Goal: Transaction & Acquisition: Purchase product/service

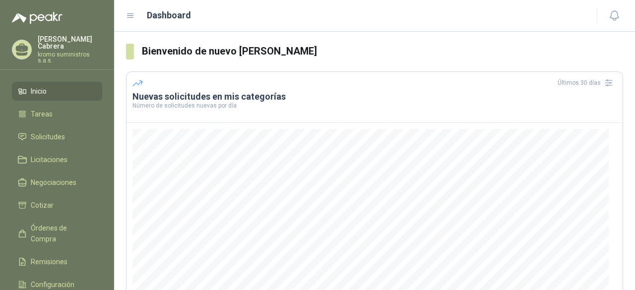
click at [61, 86] on li "Inicio" at bounding box center [57, 91] width 78 height 11
click at [68, 52] on p "kromo suministros s.a.s." at bounding box center [70, 58] width 65 height 12
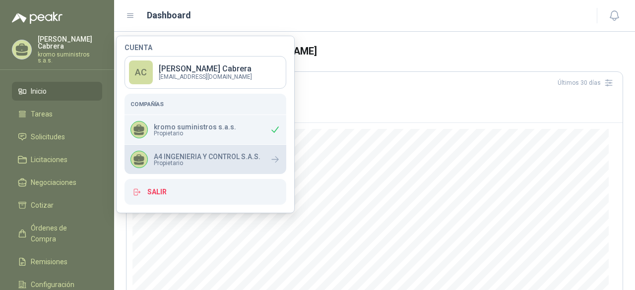
drag, startPoint x: 188, startPoint y: 163, endPoint x: 156, endPoint y: 153, distance: 33.8
click at [156, 153] on p "A4 INGENIERIA Y CONTROL S.A.S." at bounding box center [207, 156] width 107 height 7
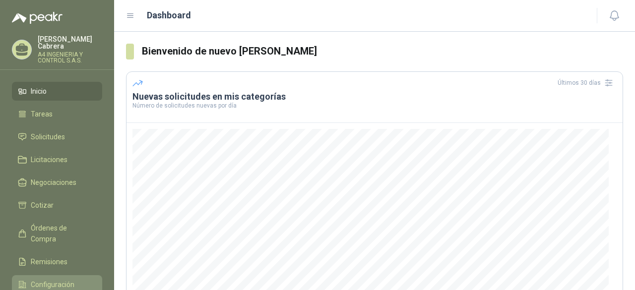
click at [41, 279] on span "Configuración" at bounding box center [53, 284] width 44 height 11
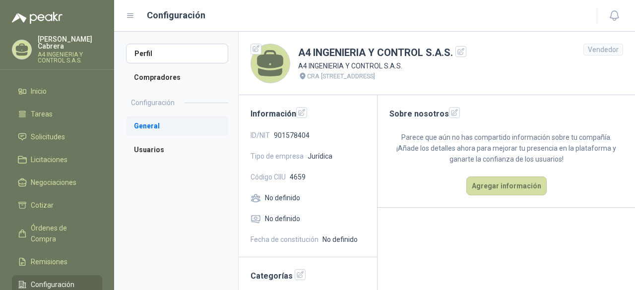
click at [144, 131] on li "General" at bounding box center [177, 126] width 102 height 20
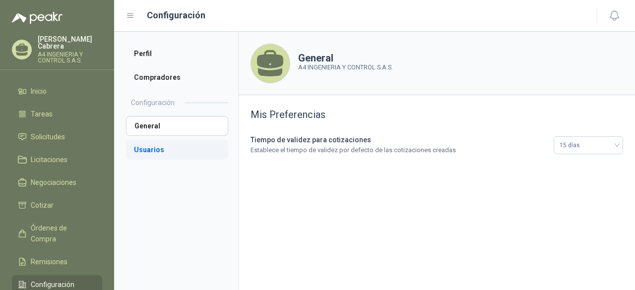
click at [151, 151] on li "Usuarios" at bounding box center [177, 150] width 102 height 20
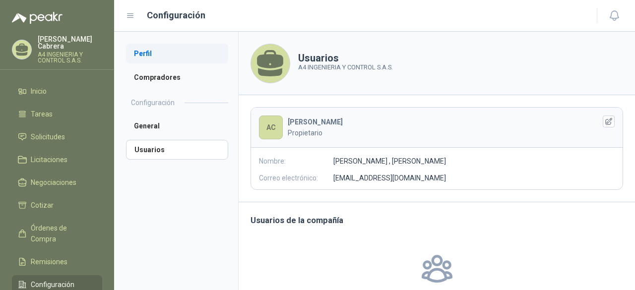
click at [145, 50] on li "Perfil" at bounding box center [177, 54] width 102 height 20
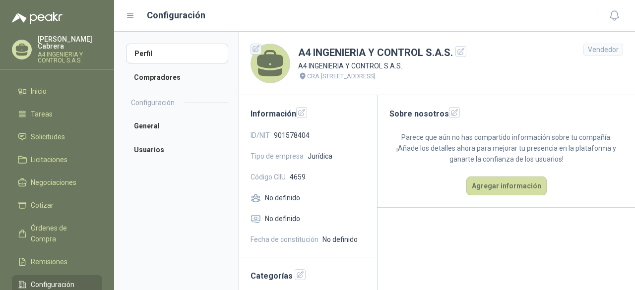
click at [259, 51] on icon "button" at bounding box center [256, 49] width 8 height 8
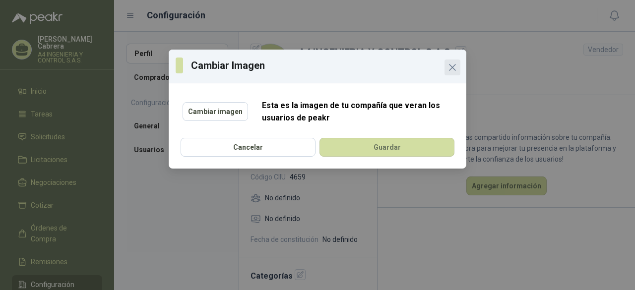
click at [453, 63] on icon "Close" at bounding box center [453, 68] width 12 height 12
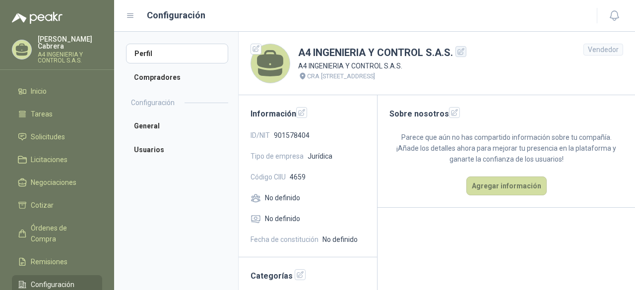
click at [463, 52] on icon "button" at bounding box center [461, 52] width 8 height 8
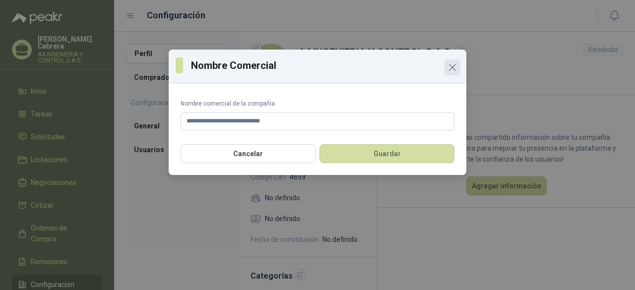
click at [453, 68] on icon "Close" at bounding box center [453, 68] width 6 height 6
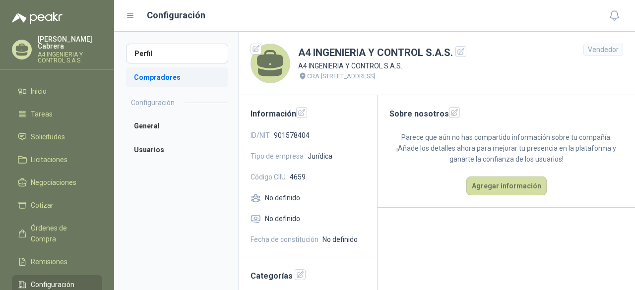
click at [173, 81] on li "Compradores" at bounding box center [177, 78] width 102 height 20
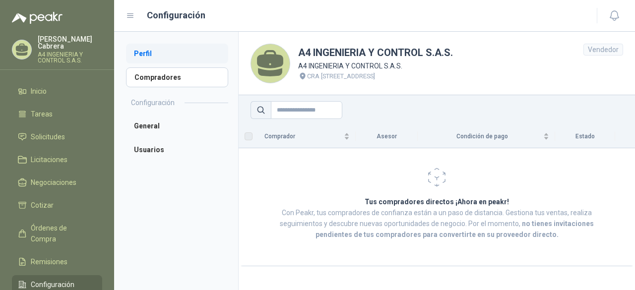
click at [181, 46] on li "Perfil" at bounding box center [177, 54] width 102 height 20
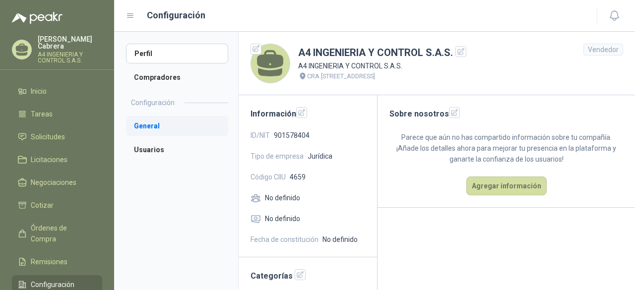
click at [149, 127] on li "General" at bounding box center [177, 126] width 102 height 20
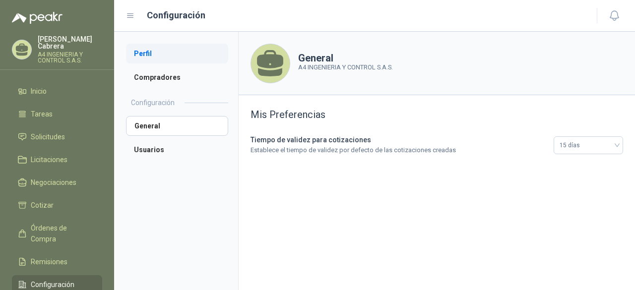
click at [153, 50] on li "Perfil" at bounding box center [177, 54] width 102 height 20
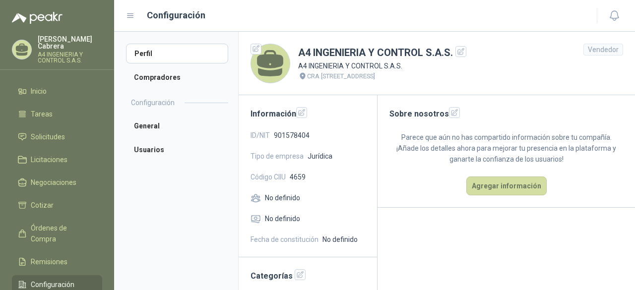
drag, startPoint x: 594, startPoint y: 55, endPoint x: 567, endPoint y: 54, distance: 26.3
click at [593, 54] on div "Vendedor" at bounding box center [604, 50] width 40 height 12
click at [50, 39] on p "Adriana Cabrera" at bounding box center [70, 43] width 65 height 14
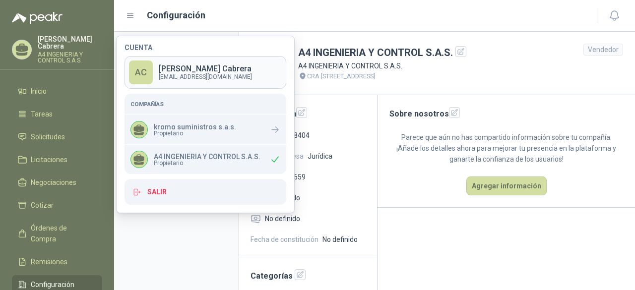
click at [173, 68] on p "Adriana Cabrera" at bounding box center [205, 69] width 93 height 8
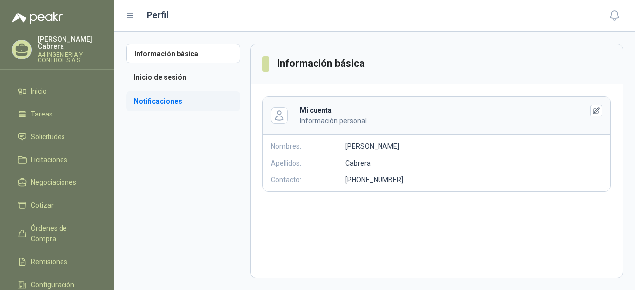
click at [155, 106] on li "Notificaciones" at bounding box center [183, 101] width 114 height 20
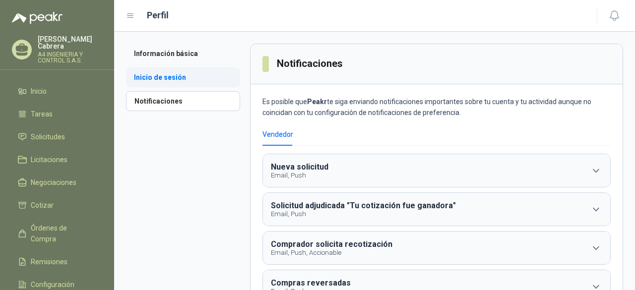
click at [181, 77] on li "Inicio de sesión" at bounding box center [183, 78] width 114 height 20
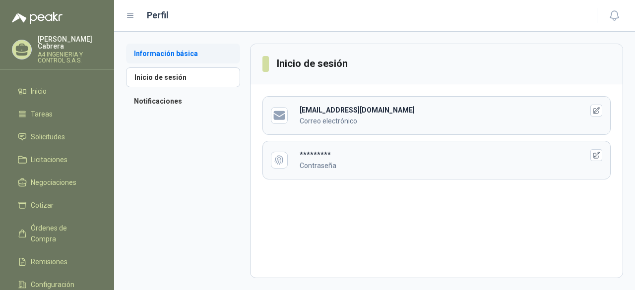
click at [181, 53] on li "Información básica" at bounding box center [183, 54] width 114 height 20
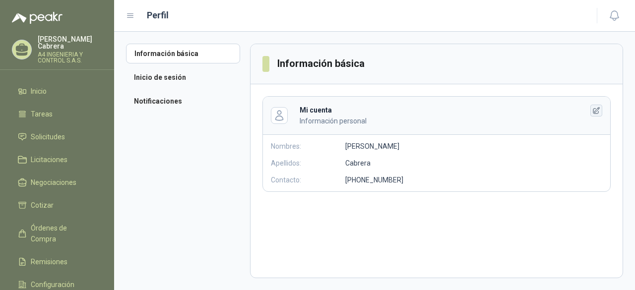
click at [598, 111] on icon "button" at bounding box center [597, 111] width 8 height 8
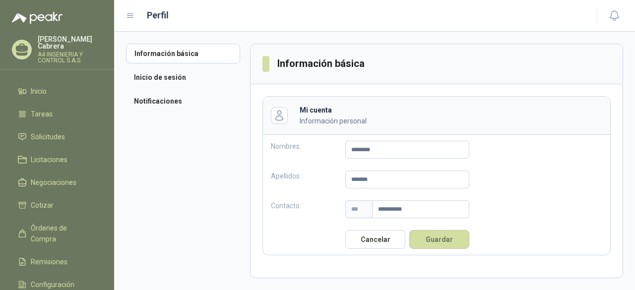
click at [334, 117] on p "Información personal" at bounding box center [434, 121] width 268 height 11
click at [253, 116] on div "**********" at bounding box center [437, 175] width 372 height 183
click at [193, 116] on aside "Información básica Inicio de sesión Notificaciones" at bounding box center [188, 161] width 124 height 235
click at [165, 52] on li "Información básica" at bounding box center [183, 54] width 114 height 20
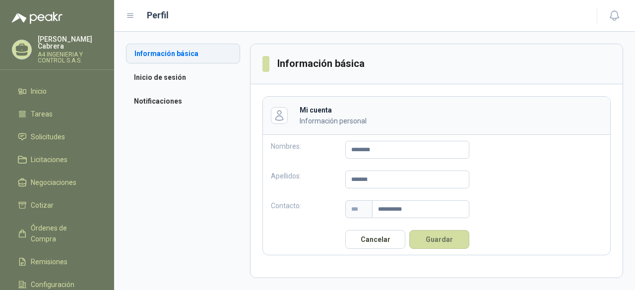
click at [165, 52] on li "Información básica" at bounding box center [183, 54] width 114 height 20
click at [440, 239] on button "Guardar" at bounding box center [439, 239] width 60 height 19
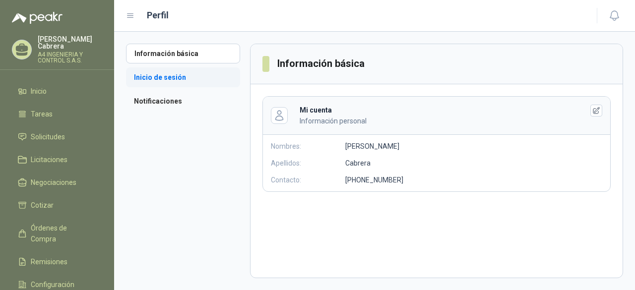
click at [142, 83] on li "Inicio de sesión" at bounding box center [183, 78] width 114 height 20
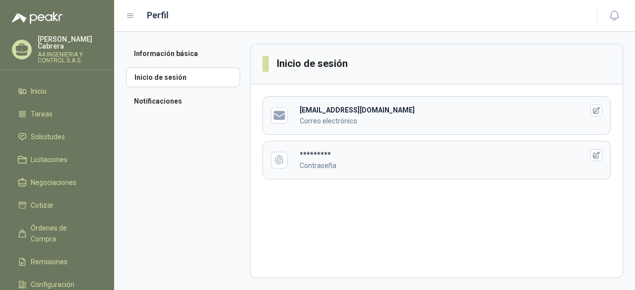
click at [59, 41] on p "Adriana Cabrera" at bounding box center [70, 43] width 65 height 14
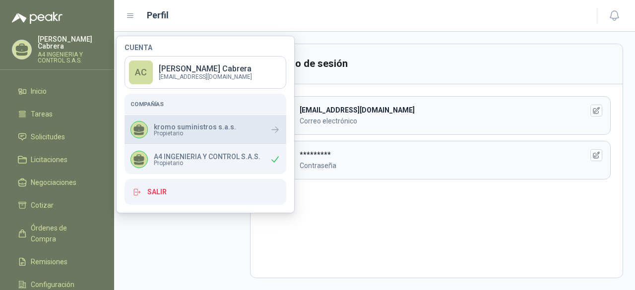
click at [194, 134] on span "Propietario" at bounding box center [195, 134] width 82 height 6
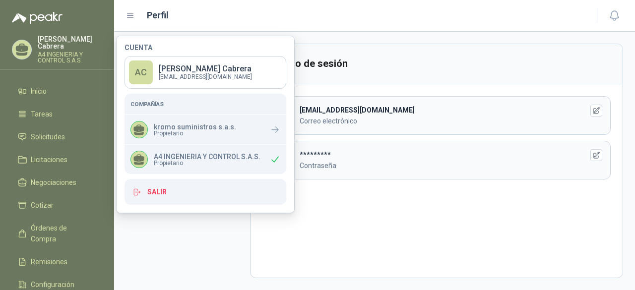
click at [206, 153] on p "A4 INGENIERIA Y CONTROL S.A.S." at bounding box center [207, 156] width 107 height 7
click at [201, 167] on div "A4 INGENIERIA Y CONTROL S.A.S. Propietario" at bounding box center [196, 159] width 130 height 17
drag, startPoint x: 210, startPoint y: 163, endPoint x: 269, endPoint y: 162, distance: 59.1
click at [211, 162] on span "Propietario" at bounding box center [207, 163] width 107 height 6
drag, startPoint x: 279, startPoint y: 161, endPoint x: 164, endPoint y: 154, distance: 115.8
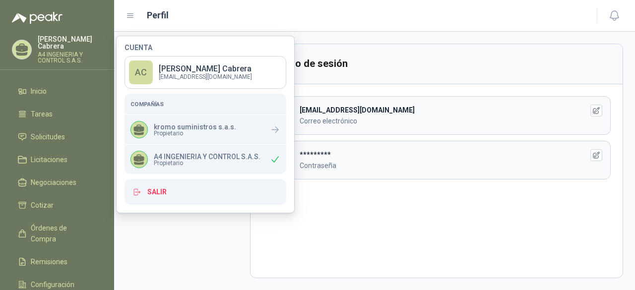
click at [279, 161] on icon at bounding box center [275, 159] width 10 height 10
click at [141, 163] on icon at bounding box center [140, 163] width 10 height 3
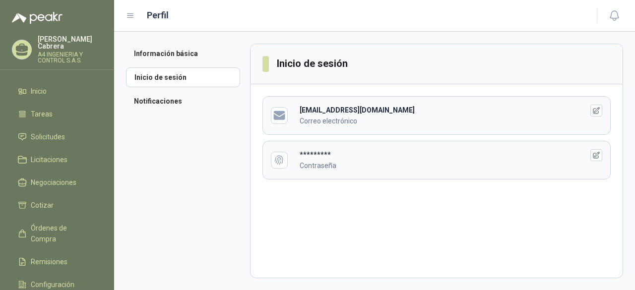
click at [70, 61] on div "Adriana Cabrera A4 INGENIERIA Y CONTROL S.A.S." at bounding box center [57, 53] width 114 height 34
click at [47, 87] on li "Inicio" at bounding box center [57, 91] width 78 height 11
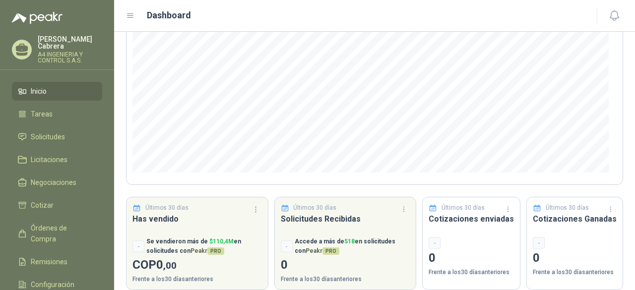
scroll to position [156, 0]
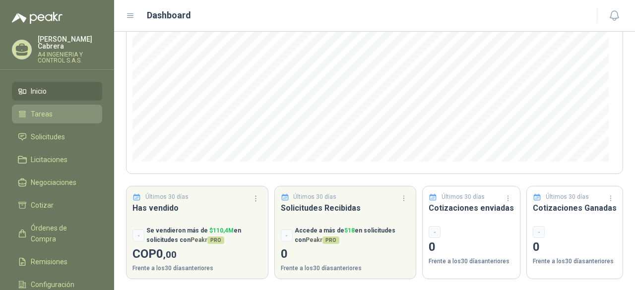
click at [59, 110] on li "Tareas" at bounding box center [57, 114] width 78 height 11
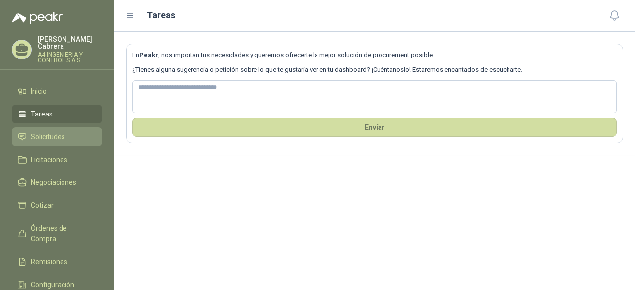
click at [63, 133] on span "Solicitudes" at bounding box center [48, 137] width 34 height 11
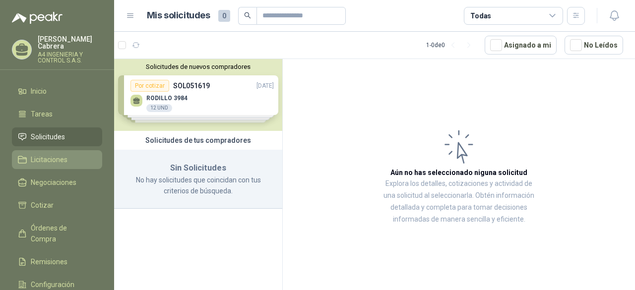
click at [57, 154] on span "Licitaciones" at bounding box center [49, 159] width 37 height 11
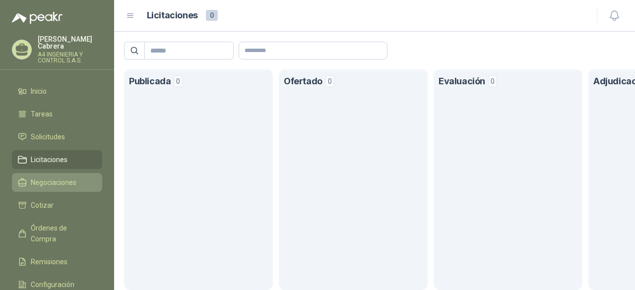
click at [54, 177] on span "Negociaciones" at bounding box center [54, 182] width 46 height 11
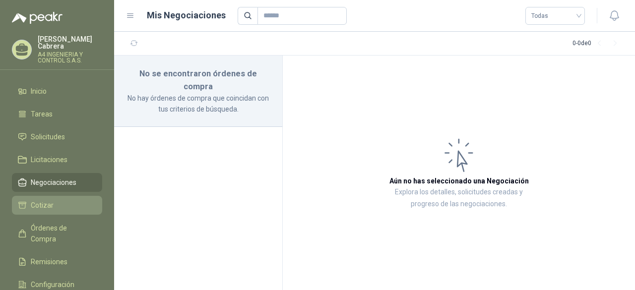
click at [57, 200] on li "Cotizar" at bounding box center [57, 205] width 78 height 11
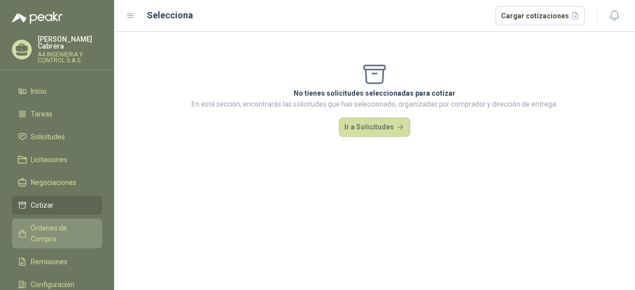
click at [68, 223] on span "Órdenes de Compra" at bounding box center [62, 234] width 62 height 22
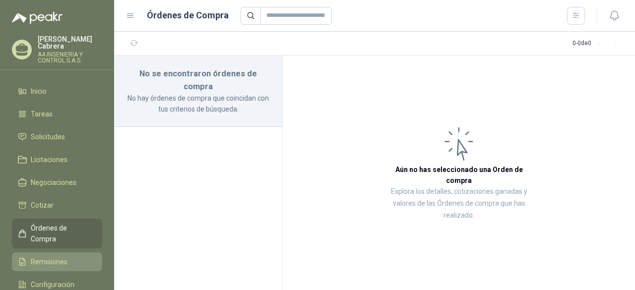
click at [63, 253] on link "Remisiones" at bounding box center [57, 262] width 90 height 19
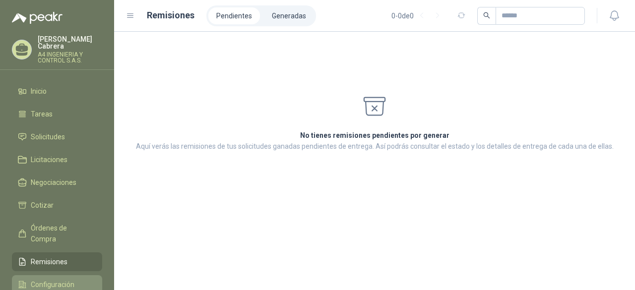
click at [72, 275] on link "Configuración" at bounding box center [57, 284] width 90 height 19
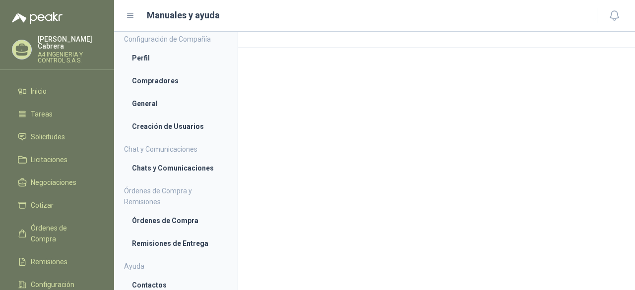
scroll to position [108, 0]
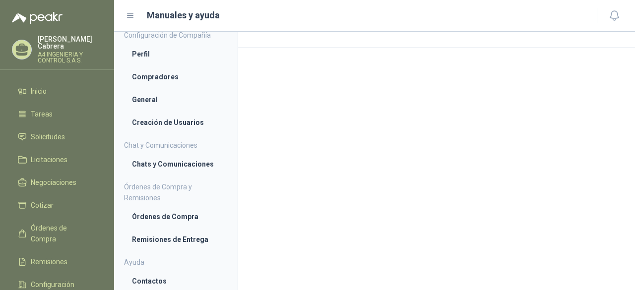
click at [60, 42] on p "Adriana Cabrera" at bounding box center [70, 43] width 65 height 14
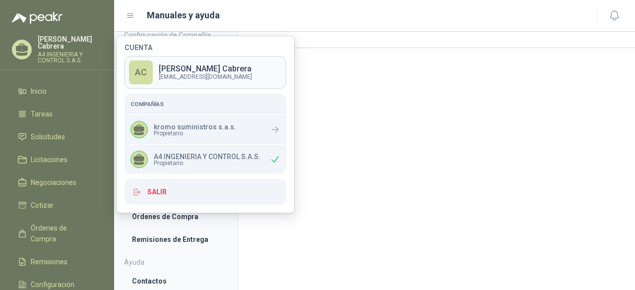
click at [197, 66] on p "Adriana Cabrera" at bounding box center [205, 69] width 93 height 8
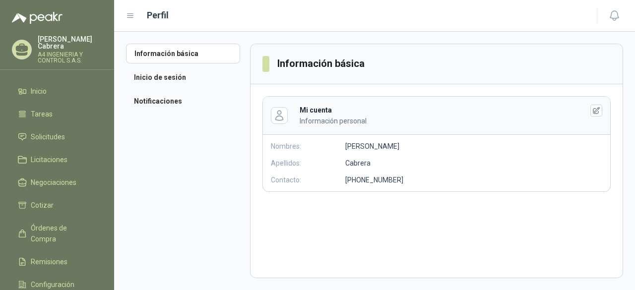
click at [61, 52] on p "A4 INGENIERIA Y CONTROL S.A.S." at bounding box center [70, 58] width 65 height 12
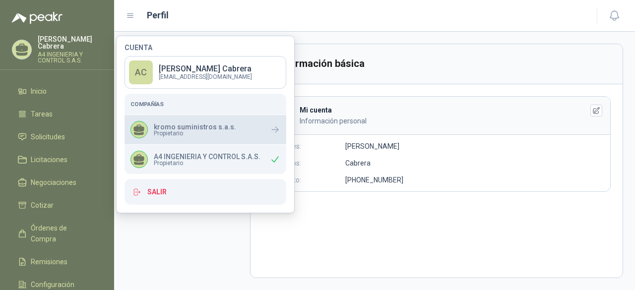
click at [212, 133] on span "Propietario" at bounding box center [195, 134] width 82 height 6
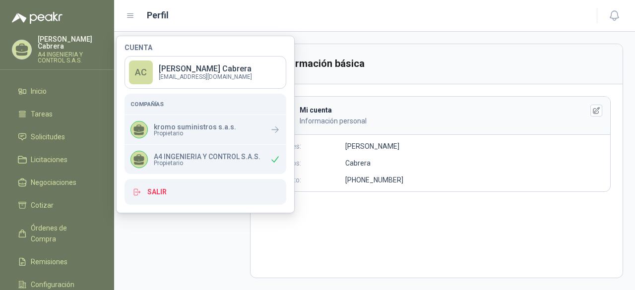
click at [142, 157] on icon at bounding box center [139, 157] width 10 height 7
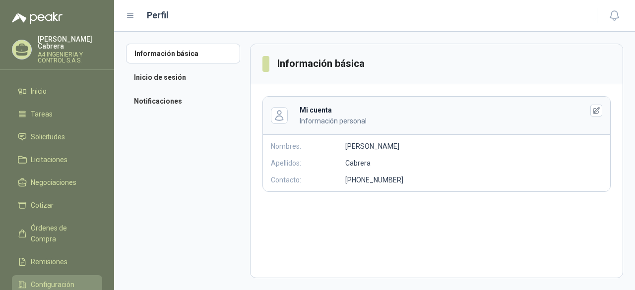
click at [73, 279] on span "Configuración" at bounding box center [53, 284] width 44 height 11
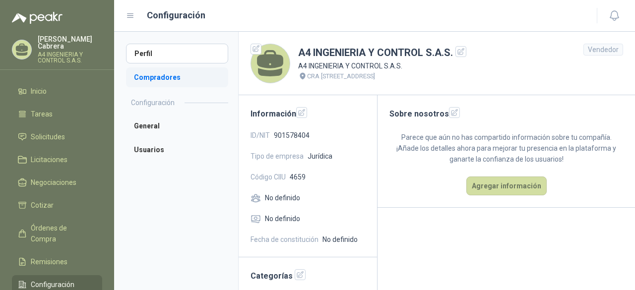
click at [157, 74] on li "Compradores" at bounding box center [177, 78] width 102 height 20
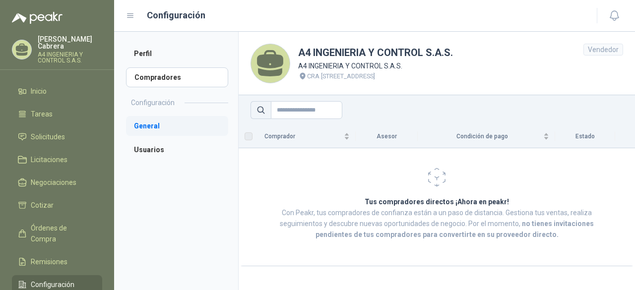
click at [175, 126] on li "General" at bounding box center [177, 126] width 102 height 20
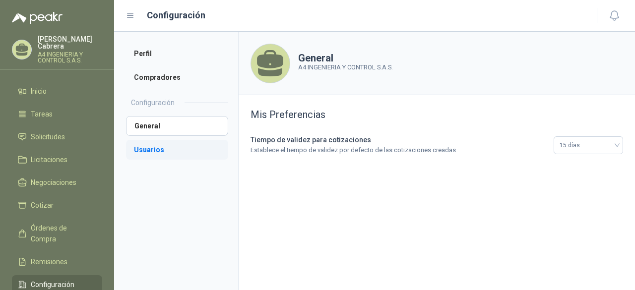
click at [156, 151] on li "Usuarios" at bounding box center [177, 150] width 102 height 20
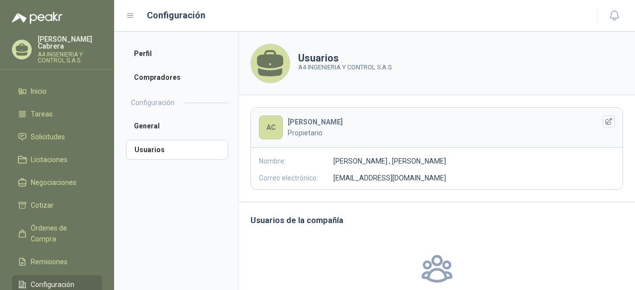
click at [77, 52] on p "A4 INGENIERIA Y CONTROL S.A.S." at bounding box center [70, 58] width 65 height 12
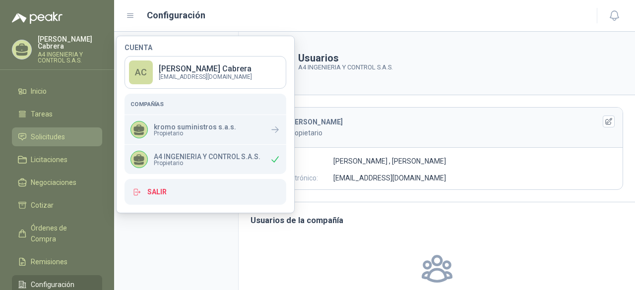
click at [62, 132] on span "Solicitudes" at bounding box center [48, 137] width 34 height 11
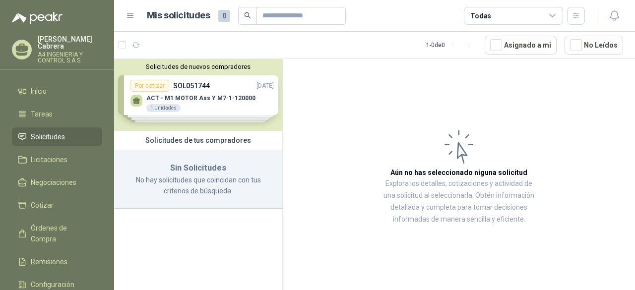
click at [216, 101] on div "Solicitudes de nuevos compradores Por cotizar SOL051744 11/08/25 ACT - M1 MOTOR…" at bounding box center [198, 95] width 168 height 72
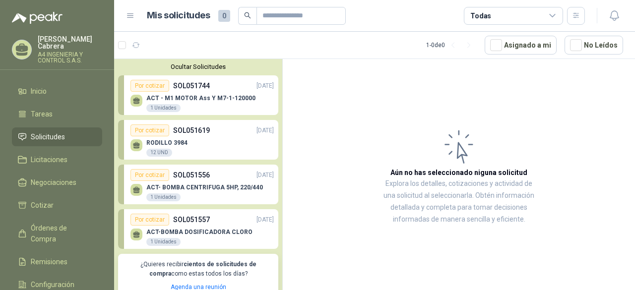
click at [204, 98] on p "ACT - M1 MOTOR Ass Y M7-1-120000" at bounding box center [200, 98] width 109 height 7
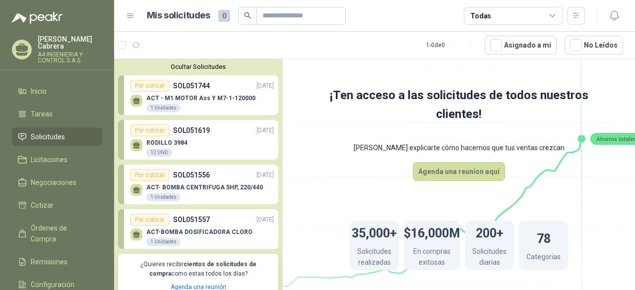
click at [216, 144] on div "RODILLO 3984 12 UND" at bounding box center [202, 146] width 143 height 21
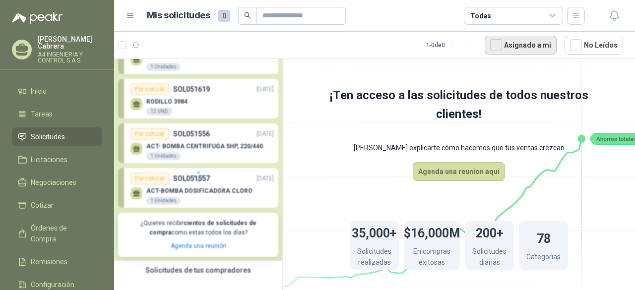
scroll to position [41, 0]
click at [66, 42] on p "Adriana Cabrera" at bounding box center [70, 43] width 65 height 14
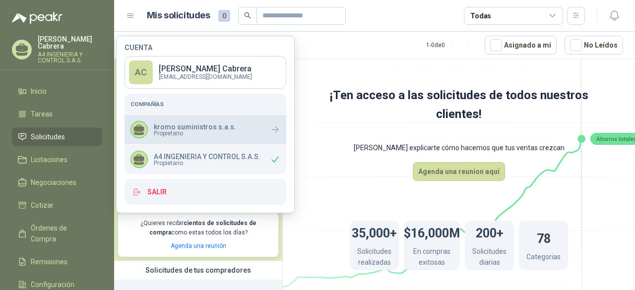
click at [206, 133] on span "Propietario" at bounding box center [195, 134] width 82 height 6
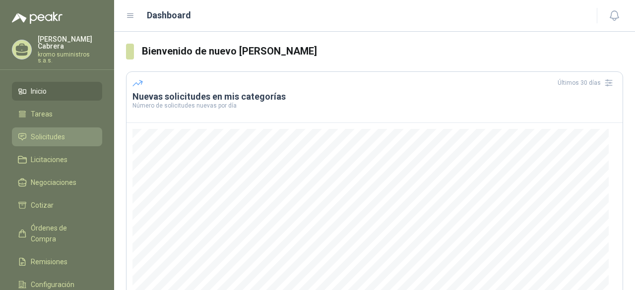
click at [55, 128] on link "Solicitudes" at bounding box center [57, 137] width 90 height 19
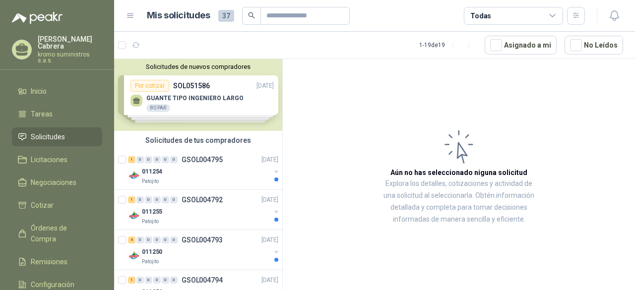
click at [200, 102] on div "Solicitudes de nuevos compradores Por cotizar SOL051586 11/08/25 GUANTE TIPO IN…" at bounding box center [198, 95] width 168 height 72
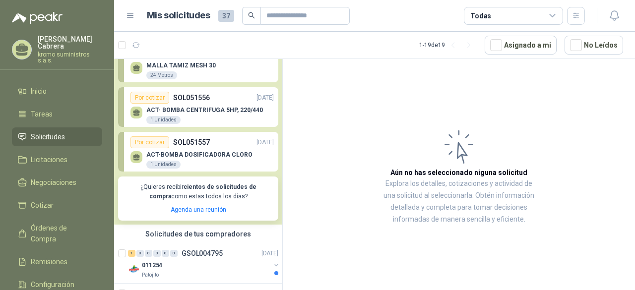
scroll to position [99, 0]
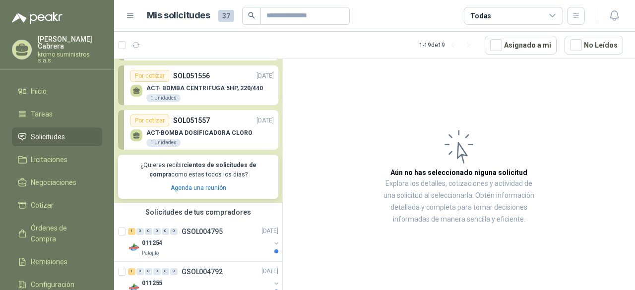
click at [207, 126] on p "SOL051557" at bounding box center [191, 120] width 37 height 11
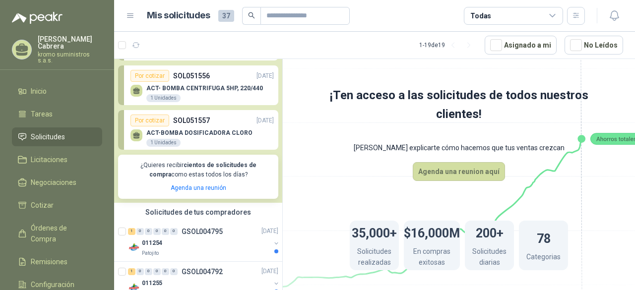
click at [201, 130] on p "ACT-BOMBA DOSIFICADORA CLORO" at bounding box center [199, 133] width 106 height 7
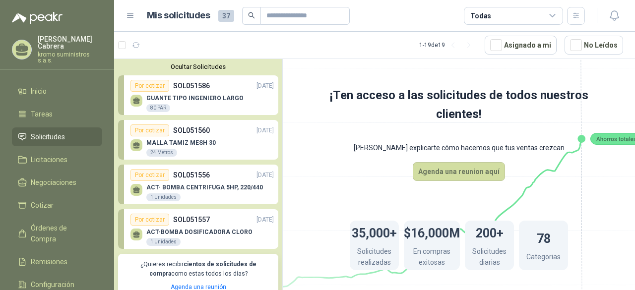
click at [183, 230] on p "ACT-BOMBA DOSIFICADORA CLORO" at bounding box center [199, 232] width 106 height 7
click at [139, 219] on div "Por cotizar" at bounding box center [150, 220] width 39 height 12
click at [260, 220] on p "11/08/25" at bounding box center [265, 219] width 17 height 9
click at [182, 241] on div "ACT-BOMBA DOSIFICADORA CLORO 1 Unidades" at bounding box center [199, 238] width 106 height 18
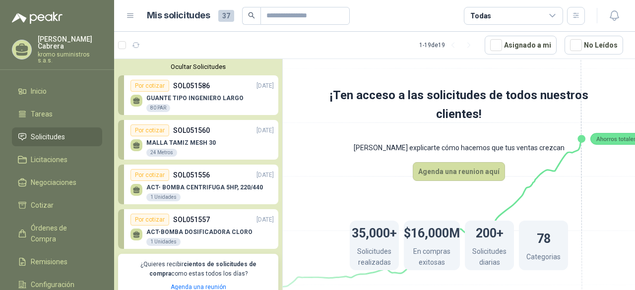
click at [132, 235] on div at bounding box center [137, 235] width 12 height 12
click at [215, 186] on p "ACT- BOMBA CENTRIFUGA 5HP, 220/440" at bounding box center [204, 187] width 117 height 7
click at [214, 99] on p "GUANTE TIPO INGENIERO LARGO" at bounding box center [194, 98] width 97 height 7
click at [183, 100] on p "GUANTE TIPO INGENIERO LARGO" at bounding box center [194, 98] width 97 height 7
click at [141, 84] on div "Por cotizar" at bounding box center [150, 86] width 39 height 12
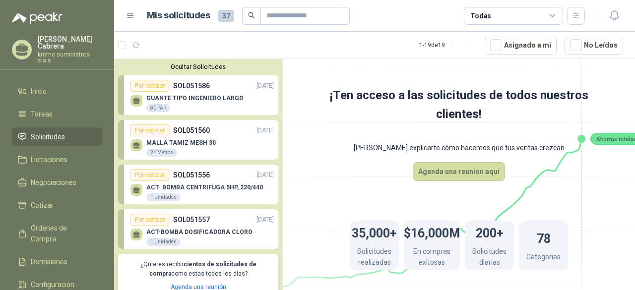
click at [219, 96] on p "GUANTE TIPO INGENIERO LARGO" at bounding box center [194, 98] width 97 height 7
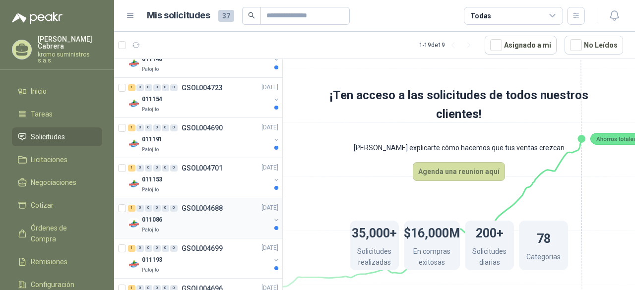
scroll to position [802, 0]
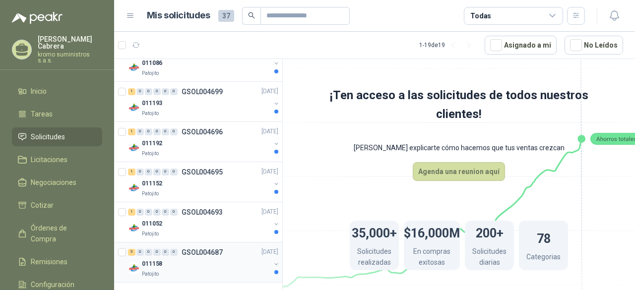
click at [202, 259] on div "011158" at bounding box center [206, 265] width 129 height 12
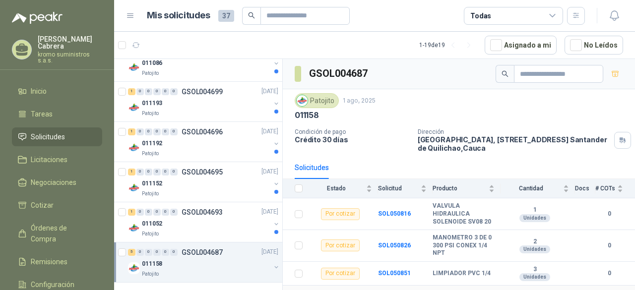
scroll to position [54, 0]
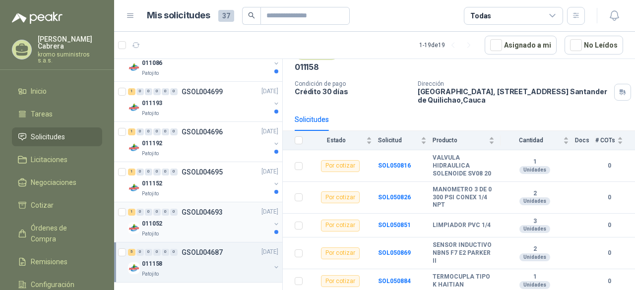
click at [212, 218] on div "011052" at bounding box center [206, 224] width 129 height 12
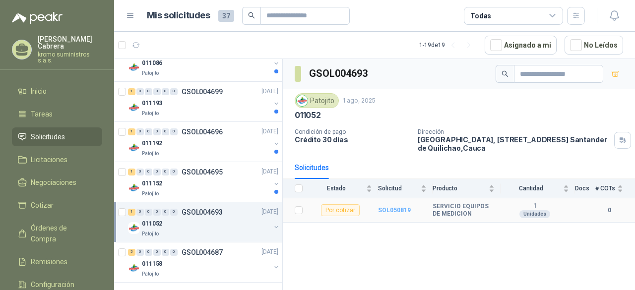
click at [393, 208] on b "SOL050819" at bounding box center [394, 210] width 33 height 7
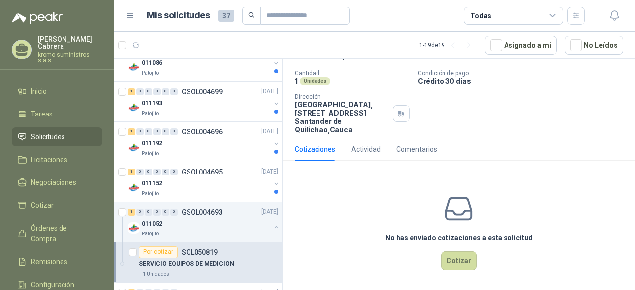
scroll to position [57, 0]
click at [462, 260] on button "Cotizar" at bounding box center [459, 260] width 36 height 19
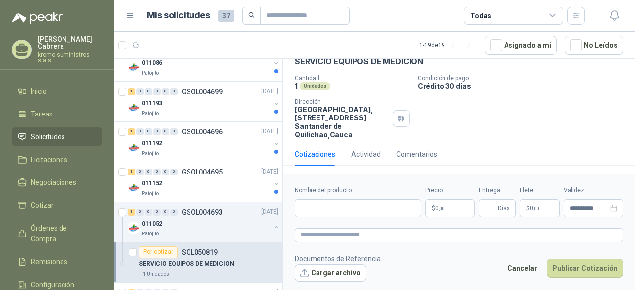
scroll to position [50, 0]
click at [185, 211] on p "GSOL004693" at bounding box center [202, 212] width 41 height 7
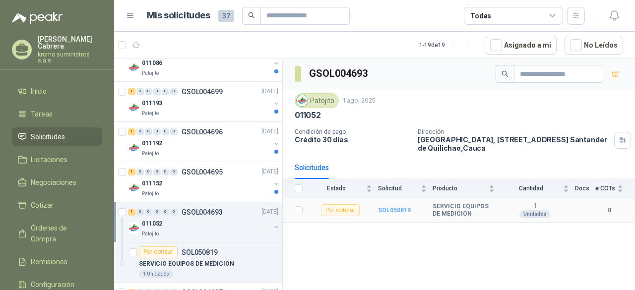
click at [395, 208] on b "SOL050819" at bounding box center [394, 210] width 33 height 7
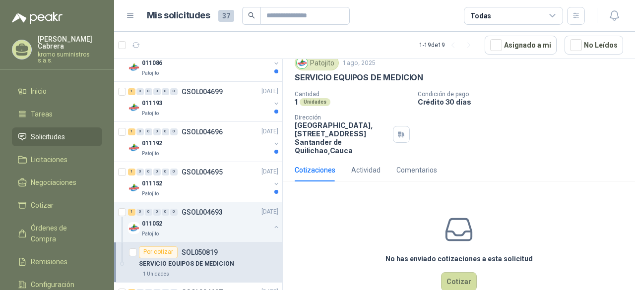
scroll to position [57, 0]
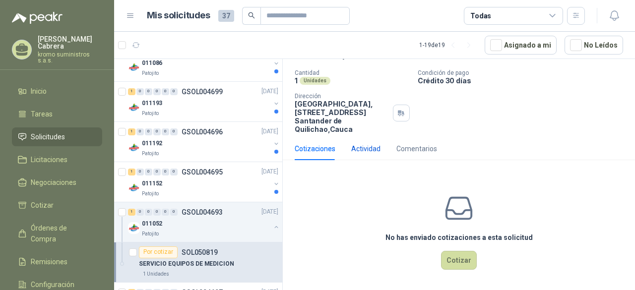
click at [355, 149] on div "Actividad" at bounding box center [365, 148] width 29 height 11
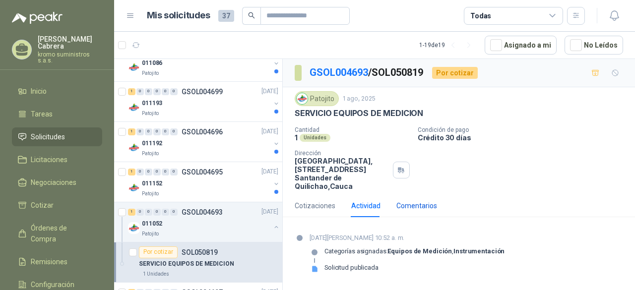
click at [410, 203] on div "Comentarios" at bounding box center [417, 206] width 41 height 11
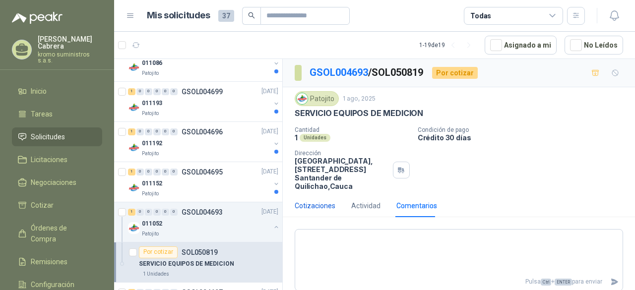
click at [312, 210] on div "Cotizaciones" at bounding box center [315, 206] width 41 height 11
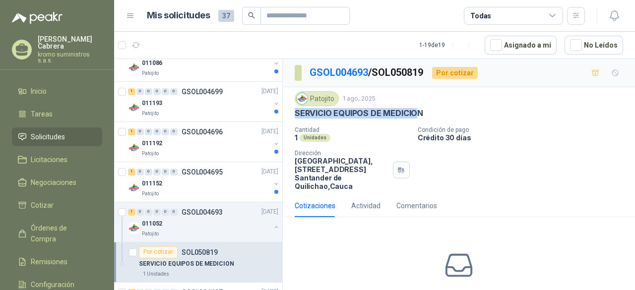
drag, startPoint x: 296, startPoint y: 111, endPoint x: 415, endPoint y: 113, distance: 119.1
click at [415, 113] on p "SERVICIO EQUIPOS DE MEDICION" at bounding box center [359, 113] width 129 height 10
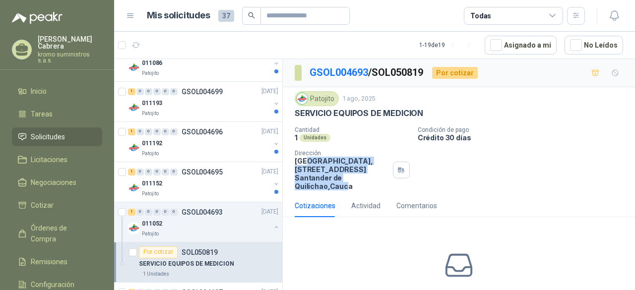
drag, startPoint x: 306, startPoint y: 162, endPoint x: 348, endPoint y: 190, distance: 50.7
click at [348, 190] on div "Patojito 1 ago, 2025 SERVICIO EQUIPOS DE MEDICION Cantidad 1 Unidades Condición…" at bounding box center [459, 140] width 352 height 107
click at [192, 219] on div "011052" at bounding box center [206, 224] width 129 height 12
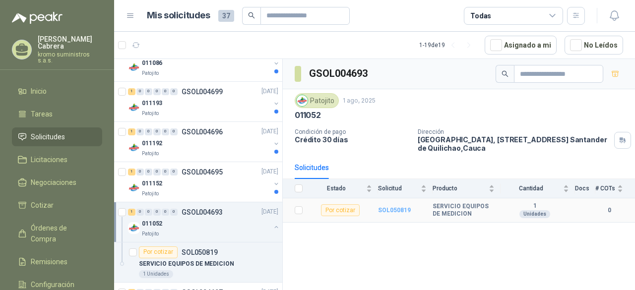
click at [387, 207] on b "SOL050819" at bounding box center [394, 210] width 33 height 7
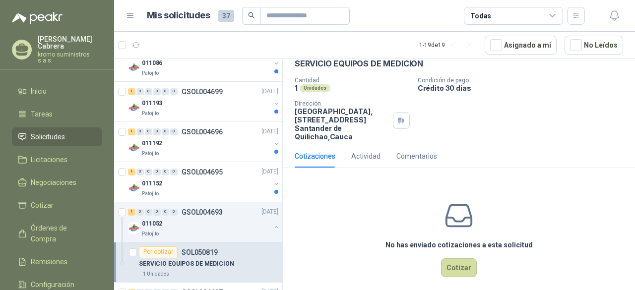
scroll to position [57, 0]
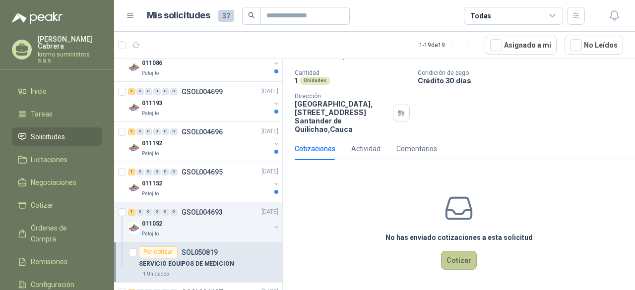
click at [451, 260] on button "Cotizar" at bounding box center [459, 260] width 36 height 19
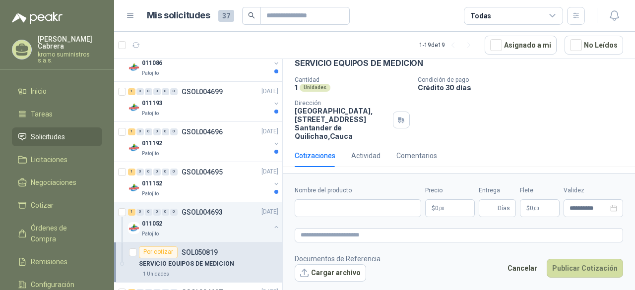
scroll to position [50, 0]
click at [363, 150] on div "Actividad" at bounding box center [365, 155] width 29 height 11
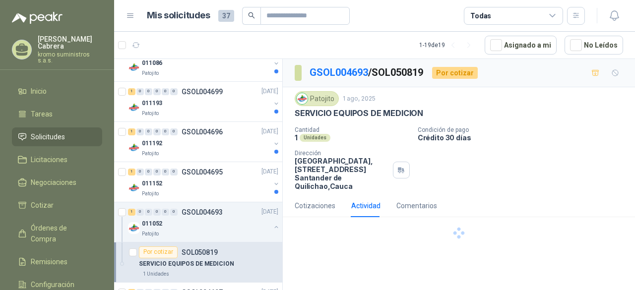
scroll to position [0, 0]
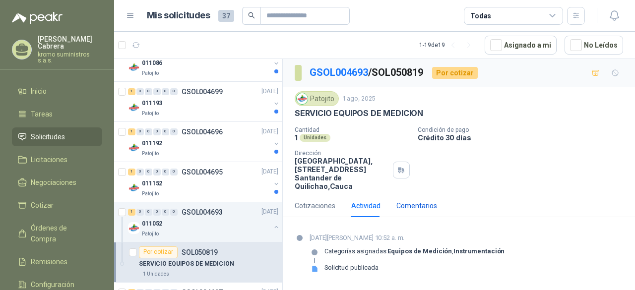
click at [417, 202] on div "Comentarios" at bounding box center [417, 206] width 41 height 11
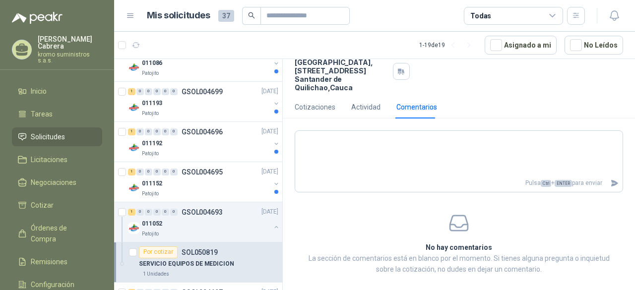
scroll to position [99, 0]
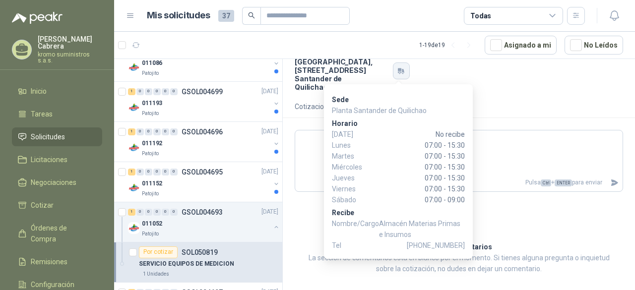
click at [402, 70] on icon "button" at bounding box center [401, 71] width 8 height 8
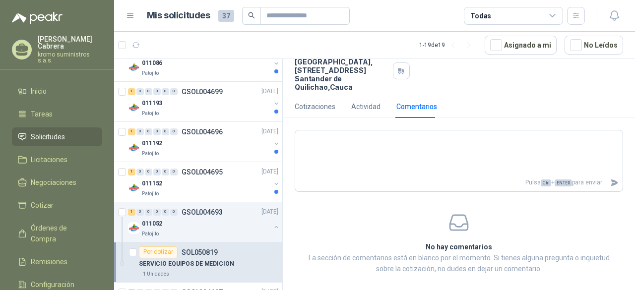
click at [550, 99] on div "Cotizaciones Actividad Comentarios" at bounding box center [459, 106] width 329 height 23
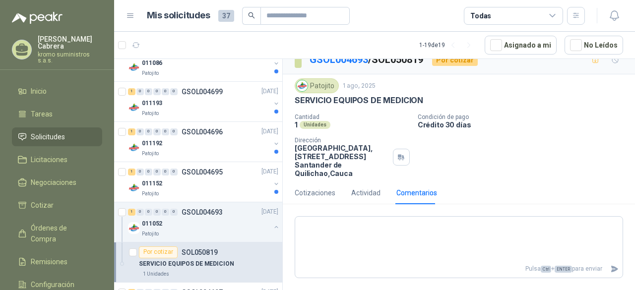
scroll to position [0, 0]
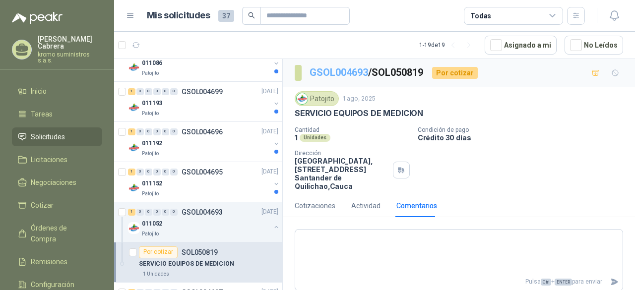
click at [344, 72] on link "GSOL004693" at bounding box center [339, 73] width 59 height 12
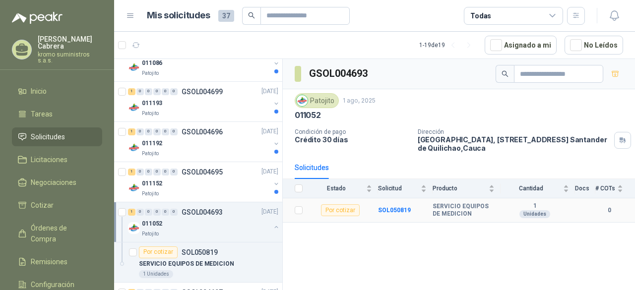
click at [457, 206] on b "SERVICIO EQUIPOS DE MEDICION" at bounding box center [464, 210] width 62 height 15
click at [548, 205] on b "1" at bounding box center [535, 207] width 68 height 8
click at [391, 207] on b "SOL050819" at bounding box center [394, 210] width 33 height 7
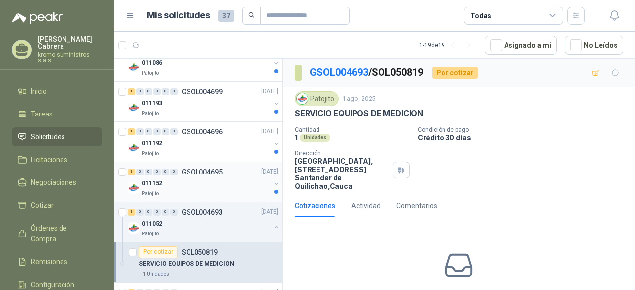
click at [183, 178] on div "011152" at bounding box center [206, 184] width 129 height 12
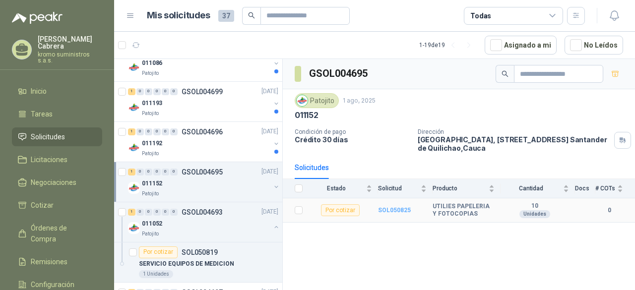
click at [388, 209] on b "SOL050825" at bounding box center [394, 210] width 33 height 7
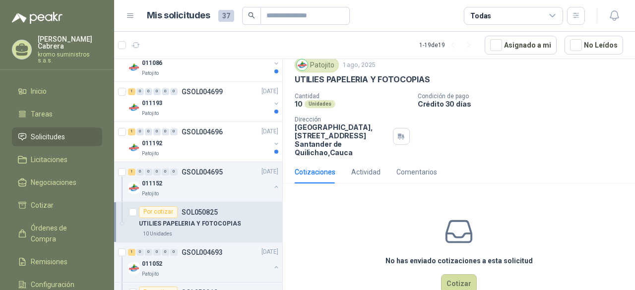
scroll to position [57, 0]
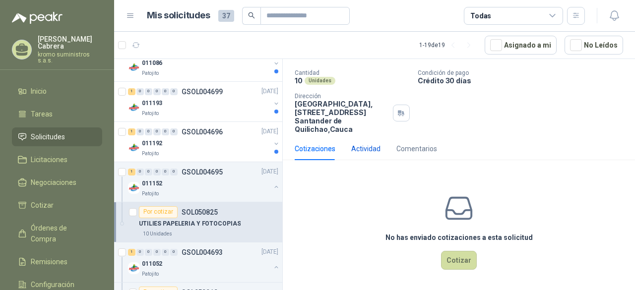
click at [356, 149] on div "Actividad" at bounding box center [365, 148] width 29 height 11
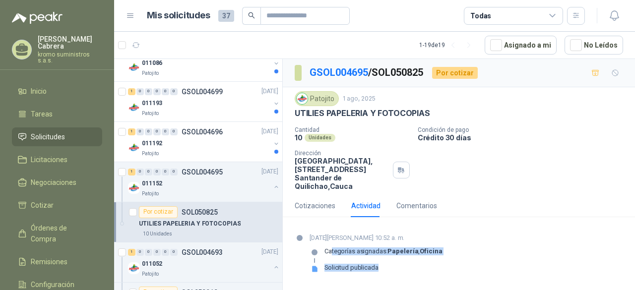
drag, startPoint x: 388, startPoint y: 268, endPoint x: 331, endPoint y: 260, distance: 57.2
click at [331, 260] on div "Categorías asignadas: Papelería , Oficina Solicitud publicada" at bounding box center [376, 264] width 133 height 32
click at [448, 206] on div "Cotizaciones Actividad Comentarios" at bounding box center [459, 206] width 329 height 23
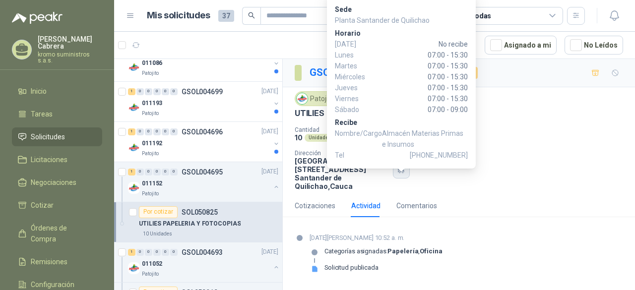
click at [401, 166] on div "Sede Planta Santander de Quilichao Horario Domingo No recibe Lunes 07:00 - 15:3…" at bounding box center [401, 81] width 149 height 175
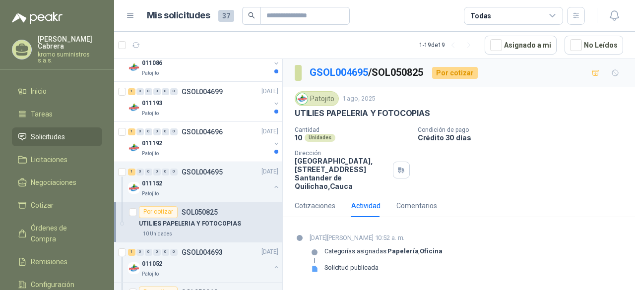
click at [564, 213] on div "Cotizaciones Actividad Comentarios" at bounding box center [459, 206] width 329 height 23
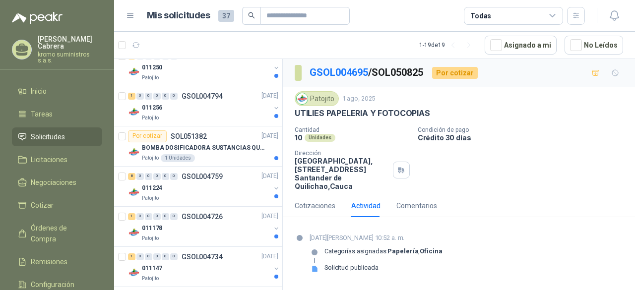
scroll to position [306, 0]
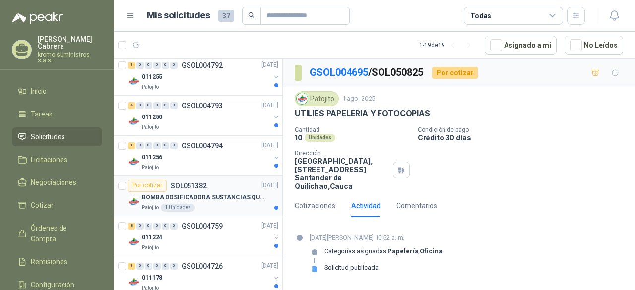
click at [230, 192] on div "BOMBA DOSIFICADORA SUSTANCIAS QUIMICAS" at bounding box center [210, 198] width 136 height 12
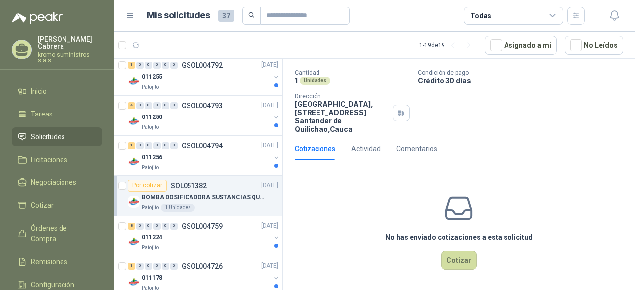
scroll to position [20, 0]
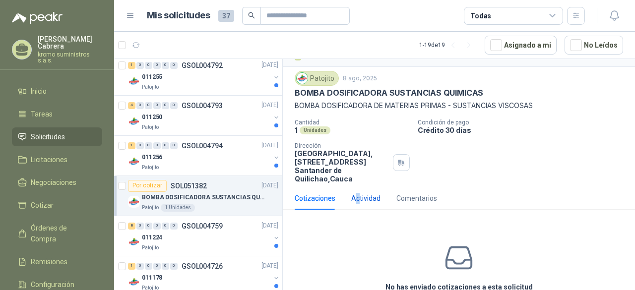
click at [360, 197] on div "Actividad" at bounding box center [365, 198] width 29 height 11
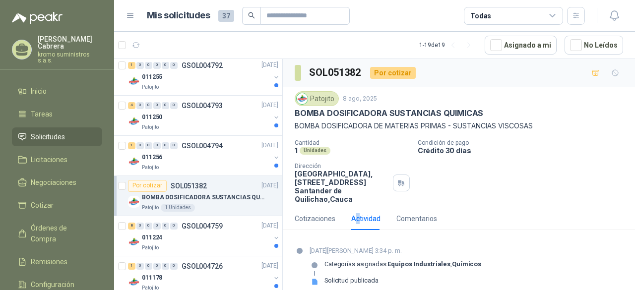
scroll to position [8, 0]
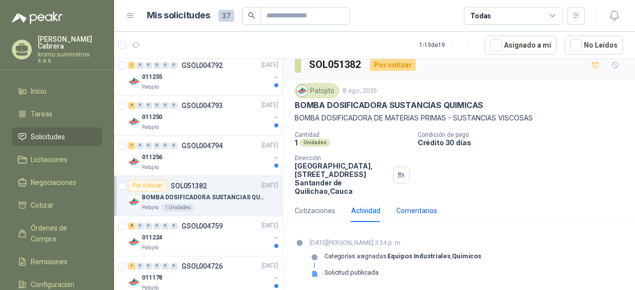
click at [418, 209] on div "Comentarios" at bounding box center [417, 210] width 41 height 11
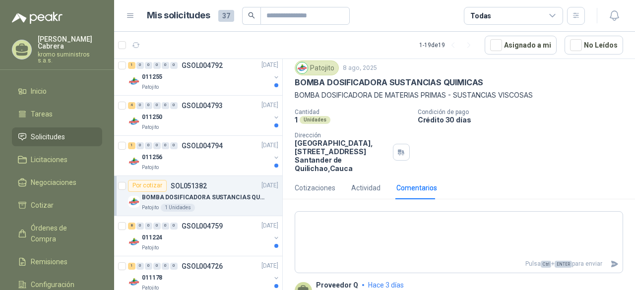
scroll to position [72, 0]
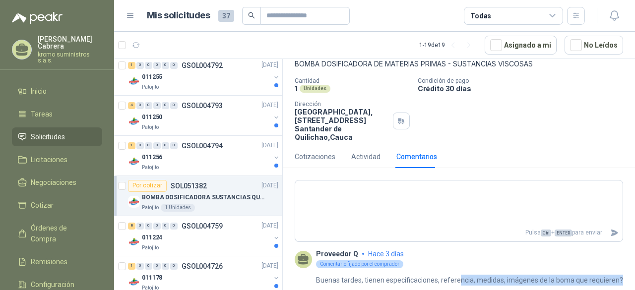
drag, startPoint x: 456, startPoint y: 266, endPoint x: 532, endPoint y: 281, distance: 77.4
click at [532, 281] on p "Buenas tardes, tienen especificaciones, referencia, medidas, imágenes de la bom…" at bounding box center [469, 280] width 307 height 11
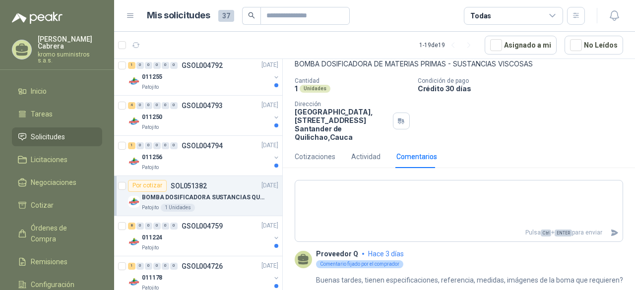
click at [480, 232] on section "Pulsa Ctrl + ENTER para enviar Proveedor Q hace 3 días Comentario fijado por el…" at bounding box center [459, 235] width 352 height 118
click at [303, 254] on icon at bounding box center [303, 257] width 10 height 7
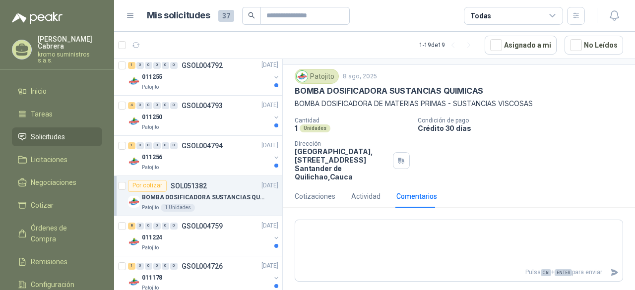
scroll to position [0, 0]
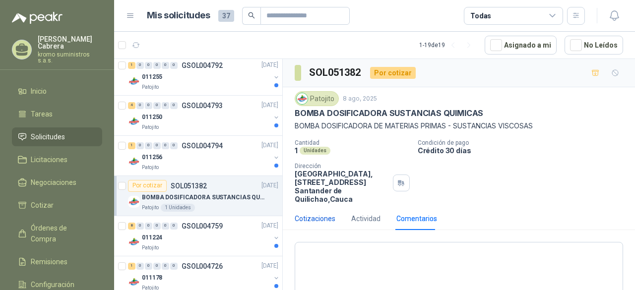
click at [312, 219] on div "Cotizaciones" at bounding box center [315, 218] width 41 height 11
click at [395, 74] on div "Por cotizar" at bounding box center [393, 73] width 46 height 12
click at [389, 74] on div "Por cotizar" at bounding box center [393, 73] width 46 height 12
click at [322, 74] on h3 "SOL051382" at bounding box center [335, 72] width 53 height 15
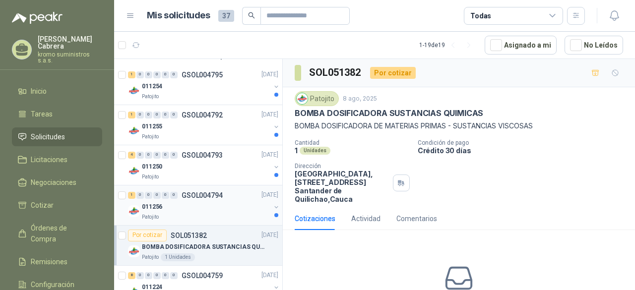
click at [210, 213] on div "Patojito" at bounding box center [206, 217] width 129 height 8
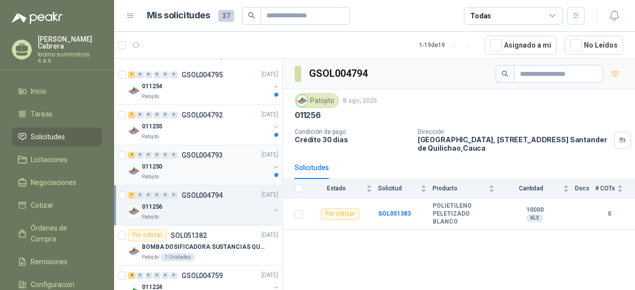
click at [200, 165] on div "011250" at bounding box center [206, 167] width 129 height 12
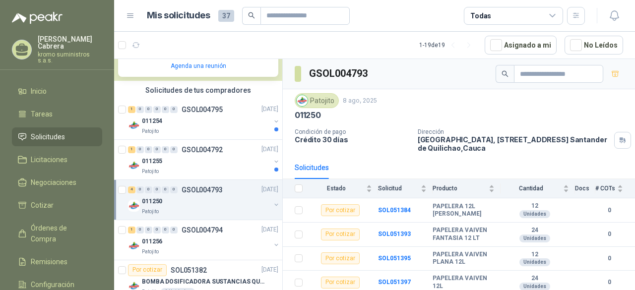
scroll to position [206, 0]
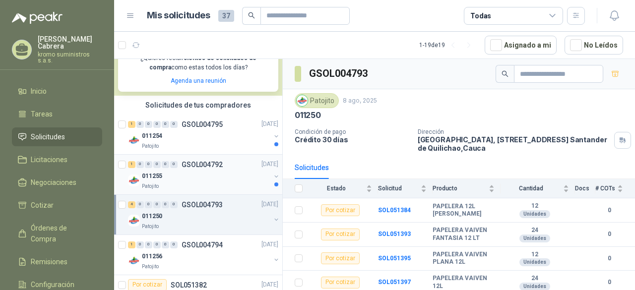
click at [207, 185] on div "Patojito" at bounding box center [206, 187] width 129 height 8
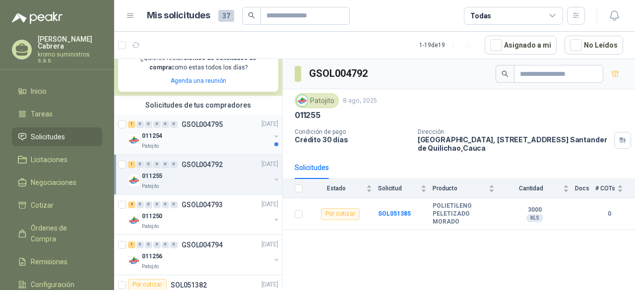
click at [200, 137] on div "011254" at bounding box center [206, 137] width 129 height 12
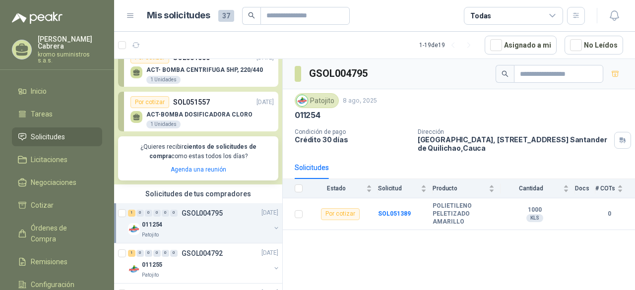
scroll to position [108, 0]
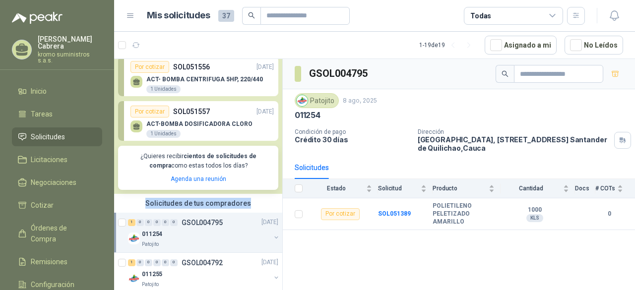
drag, startPoint x: 147, startPoint y: 199, endPoint x: 260, endPoint y: 194, distance: 112.8
click at [260, 194] on div "Solicitudes de tus compradores" at bounding box center [198, 203] width 168 height 19
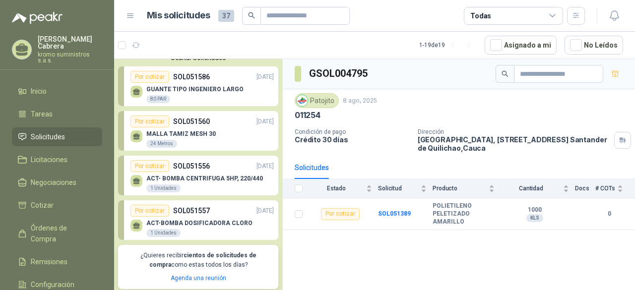
scroll to position [0, 0]
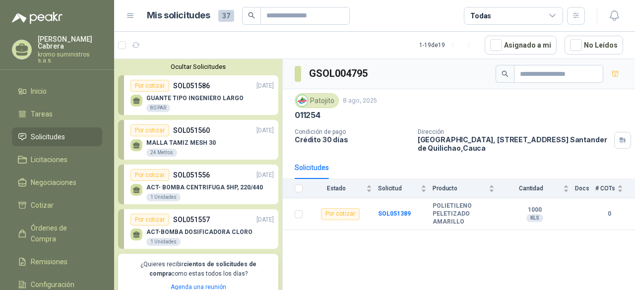
click at [204, 227] on div "ACT-BOMBA DOSIFICADORA CLORO 1 Unidades" at bounding box center [202, 236] width 143 height 21
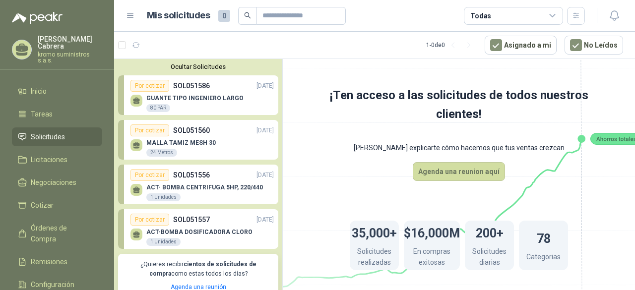
click at [230, 224] on div "Por cotizar SOL051557 11/08/25" at bounding box center [202, 220] width 143 height 12
click at [193, 87] on p "SOL051586" at bounding box center [191, 85] width 37 height 11
click at [194, 87] on p "SOL051586" at bounding box center [191, 85] width 37 height 11
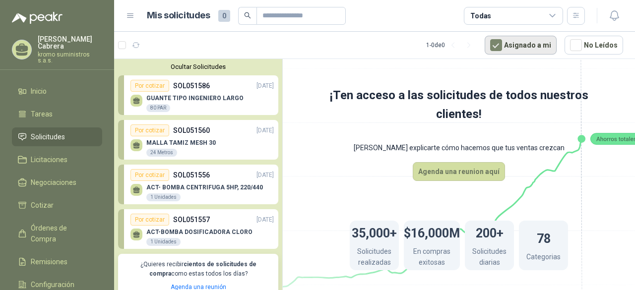
click at [521, 49] on button "Asignado a mi" at bounding box center [521, 45] width 72 height 19
click at [213, 101] on p "GUANTE TIPO INGENIERO LARGO" at bounding box center [194, 98] width 97 height 7
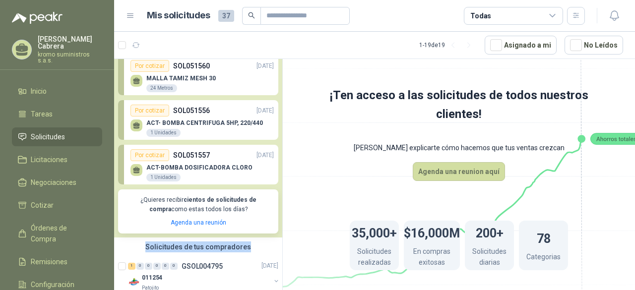
scroll to position [50, 0]
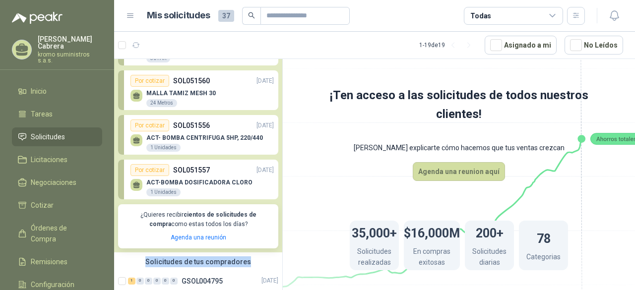
click at [150, 168] on div "Por cotizar" at bounding box center [150, 170] width 39 height 12
click at [140, 169] on div "Por cotizar" at bounding box center [150, 170] width 39 height 12
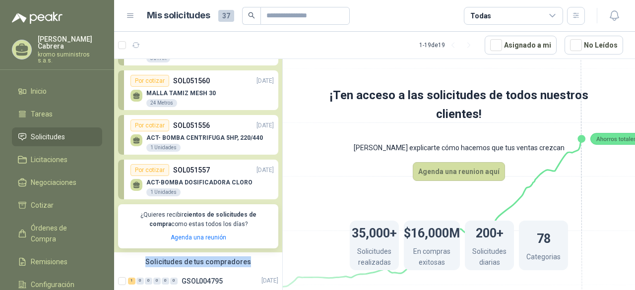
click at [140, 169] on div "Por cotizar" at bounding box center [150, 170] width 39 height 12
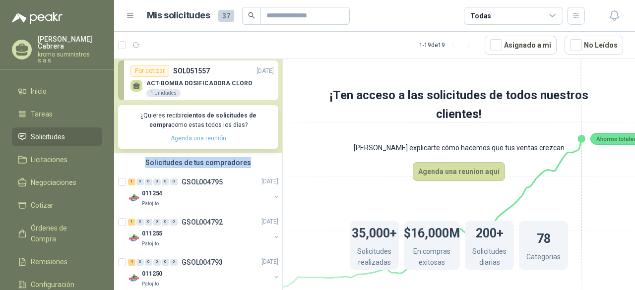
scroll to position [0, 0]
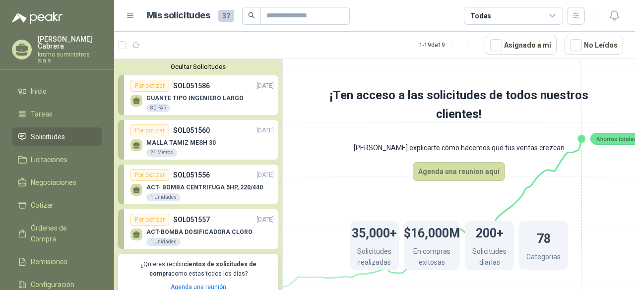
click at [51, 132] on span "Solicitudes" at bounding box center [48, 137] width 34 height 11
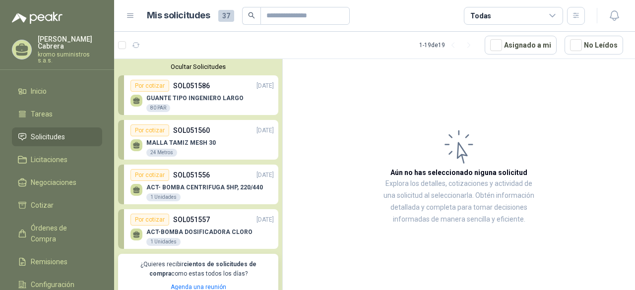
click at [199, 236] on div "ACT-BOMBA DOSIFICADORA CLORO 1 Unidades" at bounding box center [199, 238] width 106 height 18
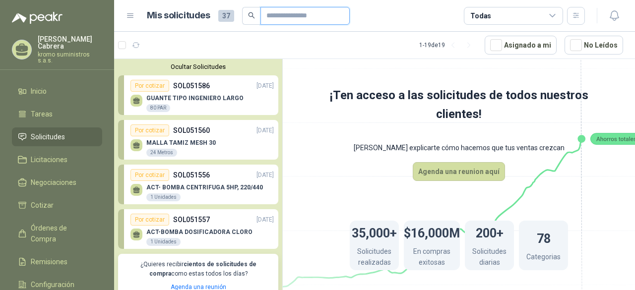
click at [283, 15] on input "text" at bounding box center [301, 15] width 69 height 17
click at [130, 14] on icon at bounding box center [131, 16] width 6 height 4
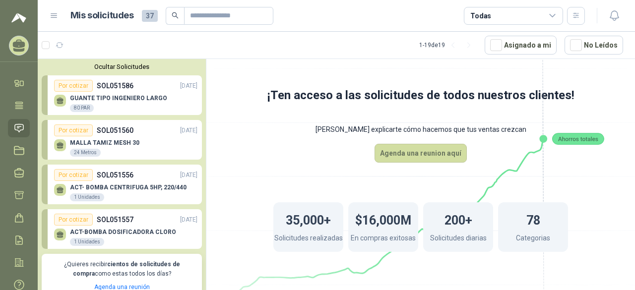
click at [119, 94] on div "GUANTE TIPO INGENIERO LARGO 80 PAR" at bounding box center [125, 102] width 143 height 21
click at [77, 106] on div "80 PAR" at bounding box center [82, 108] width 24 height 8
click at [60, 98] on icon at bounding box center [60, 99] width 7 height 4
click at [86, 140] on p "MALLA TAMIZ MESH 30" at bounding box center [104, 142] width 69 height 7
click at [83, 181] on div "ACT- BOMBA CENTRIFUGA 5HP, 220/440 1 Unidades" at bounding box center [125, 191] width 143 height 21
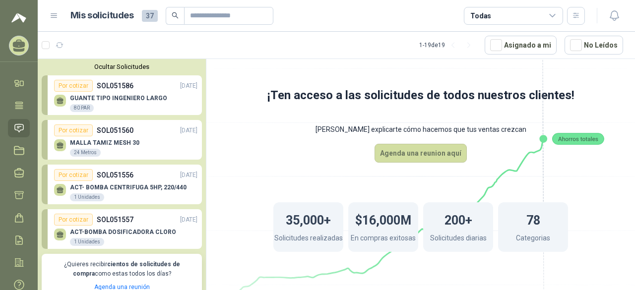
click at [74, 218] on div "Por cotizar" at bounding box center [73, 220] width 39 height 12
drag, startPoint x: 74, startPoint y: 218, endPoint x: 89, endPoint y: 218, distance: 14.4
click at [79, 218] on div "Por cotizar" at bounding box center [73, 220] width 39 height 12
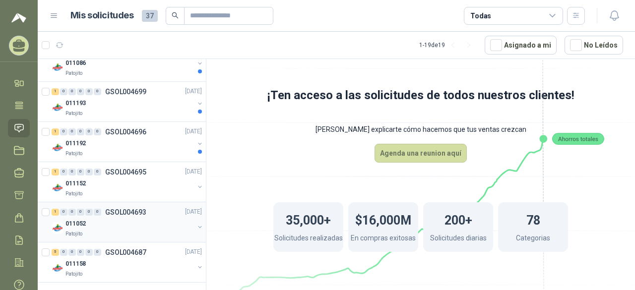
scroll to position [32, 0]
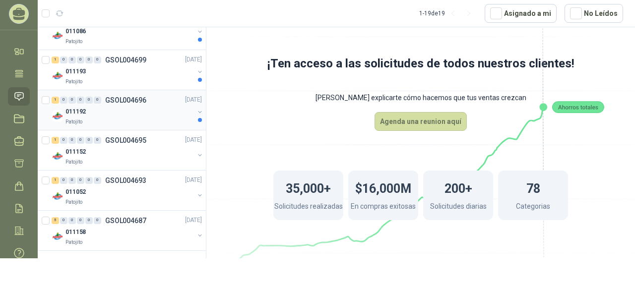
click at [118, 110] on div "011192" at bounding box center [130, 112] width 129 height 12
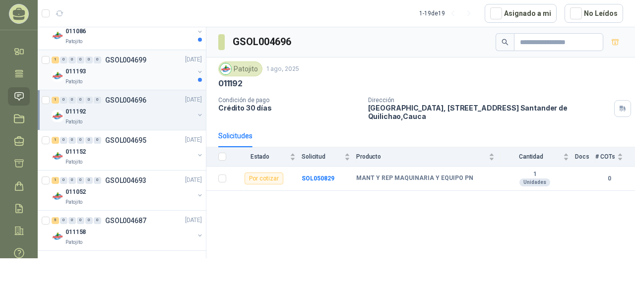
click at [127, 69] on div "011193" at bounding box center [130, 72] width 129 height 12
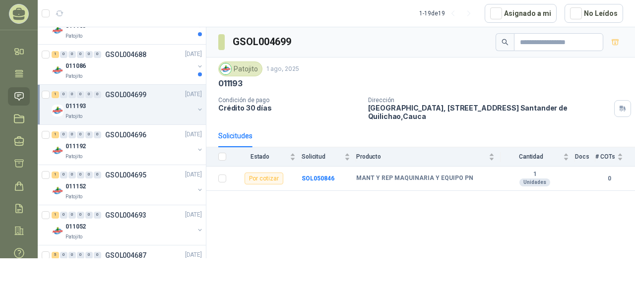
scroll to position [752, 0]
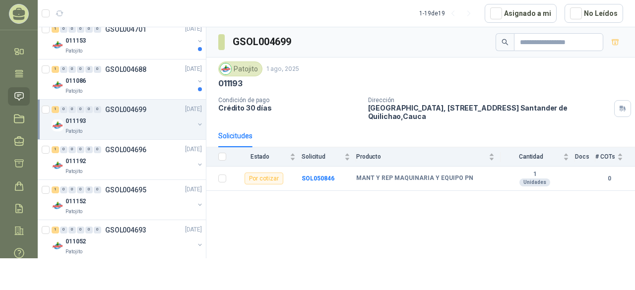
click at [140, 80] on div "011086" at bounding box center [130, 81] width 129 height 12
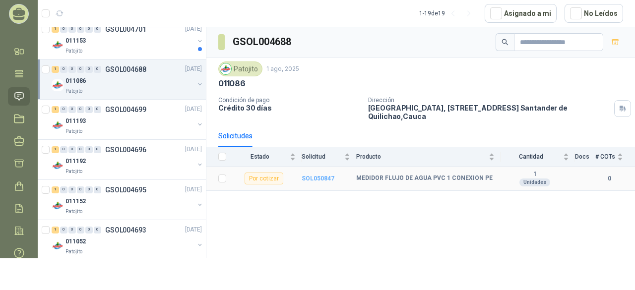
click at [310, 176] on b "SOL050847" at bounding box center [318, 178] width 33 height 7
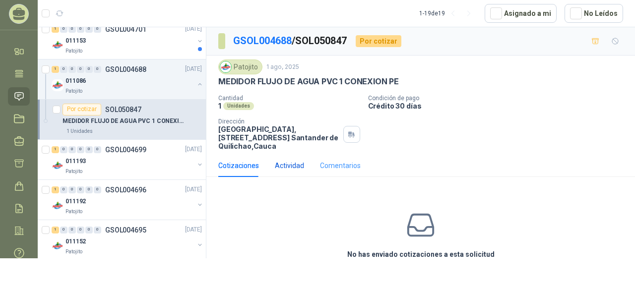
drag, startPoint x: 285, startPoint y: 166, endPoint x: 334, endPoint y: 163, distance: 48.7
click at [286, 165] on div "Actividad" at bounding box center [289, 165] width 29 height 11
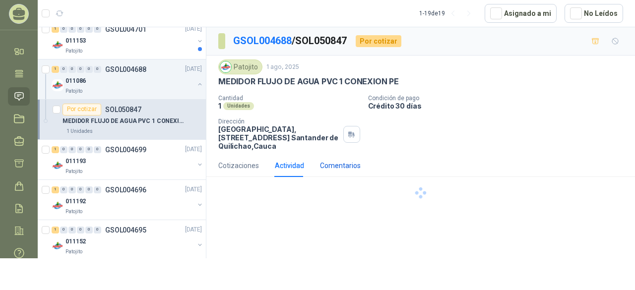
click at [352, 163] on div "Comentarios" at bounding box center [340, 165] width 41 height 11
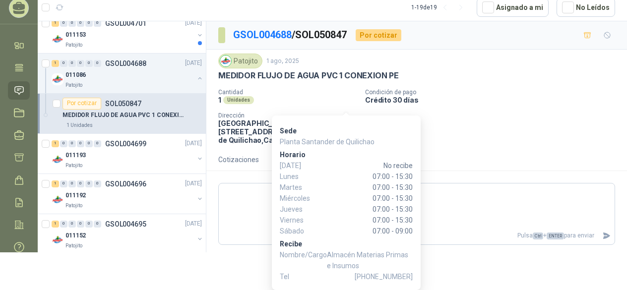
click at [345, 131] on div "Sede Planta Santander de Quilichao Horario Domingo No recibe Lunes 07:00 - 15:3…" at bounding box center [346, 203] width 149 height 175
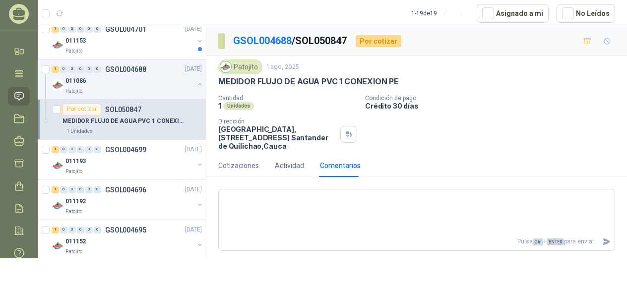
click at [346, 134] on p "Sede" at bounding box center [346, 134] width 0 height 0
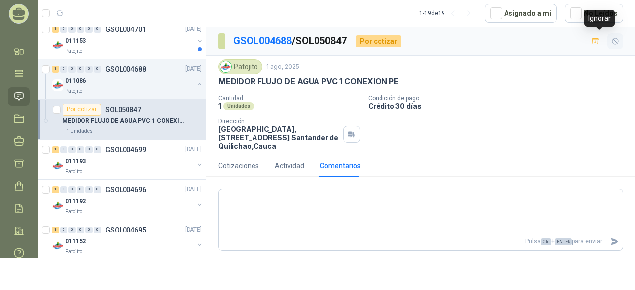
click at [611, 42] on icon "button" at bounding box center [615, 41] width 8 height 8
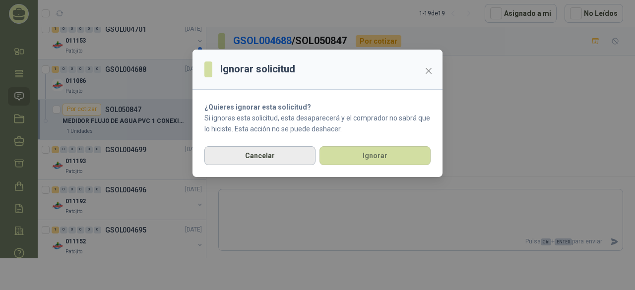
click at [275, 158] on button "Cancelar" at bounding box center [259, 155] width 111 height 19
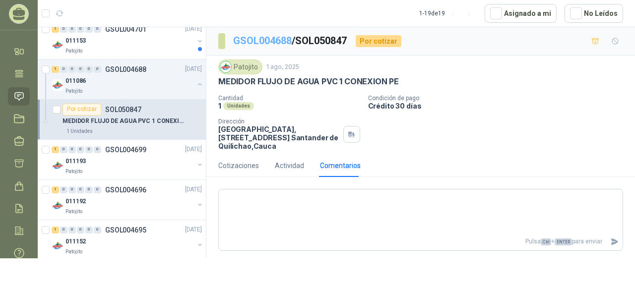
click at [255, 37] on link "GSOL004688" at bounding box center [262, 41] width 59 height 12
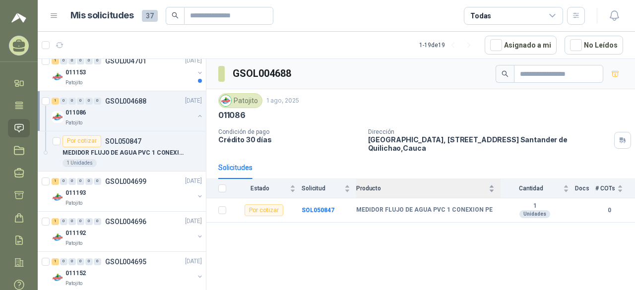
scroll to position [32, 0]
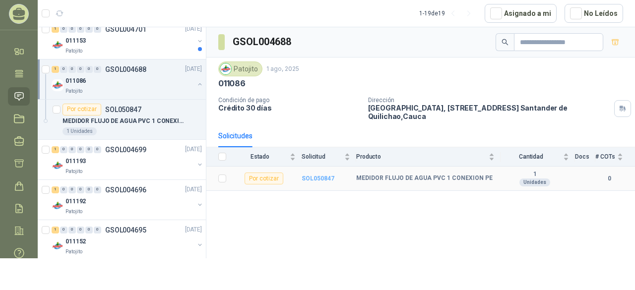
click at [316, 177] on b "SOL050847" at bounding box center [318, 178] width 33 height 7
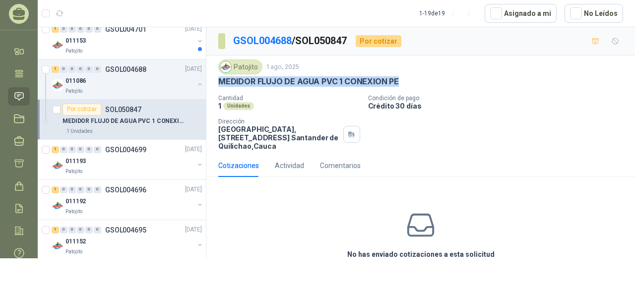
drag, startPoint x: 221, startPoint y: 77, endPoint x: 415, endPoint y: 77, distance: 194.1
click at [415, 77] on div "MEDIDOR FLUJO DE AGUA PVC 1 CONEXION PE" at bounding box center [420, 81] width 405 height 10
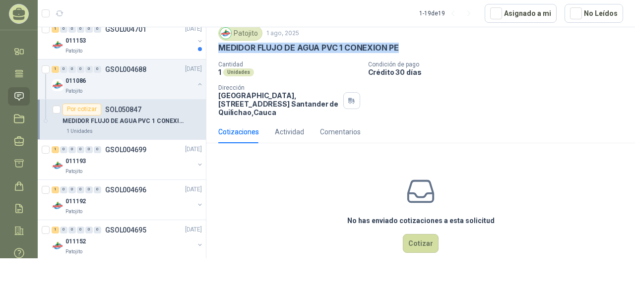
scroll to position [49, 0]
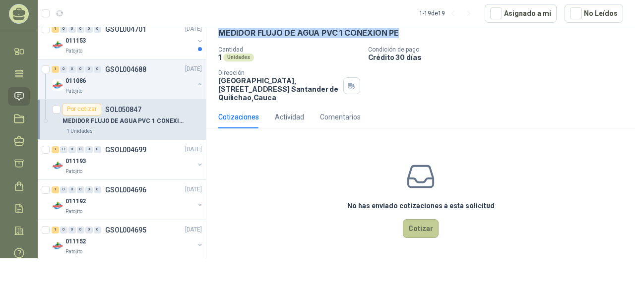
click at [415, 230] on button "Cotizar" at bounding box center [421, 228] width 36 height 19
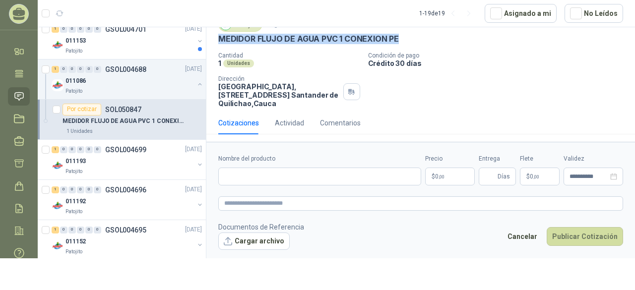
scroll to position [42, 0]
drag, startPoint x: 273, startPoint y: 120, endPoint x: 318, endPoint y: 118, distance: 45.2
click at [277, 121] on div "Cotizaciones Actividad Comentarios" at bounding box center [289, 124] width 142 height 23
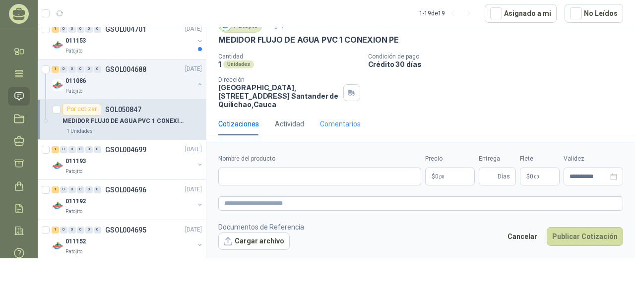
click at [352, 117] on div "Comentarios" at bounding box center [340, 124] width 41 height 23
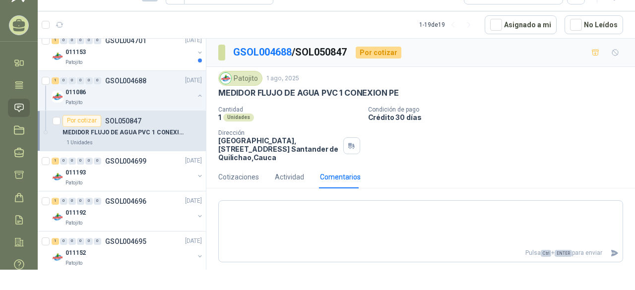
scroll to position [32, 0]
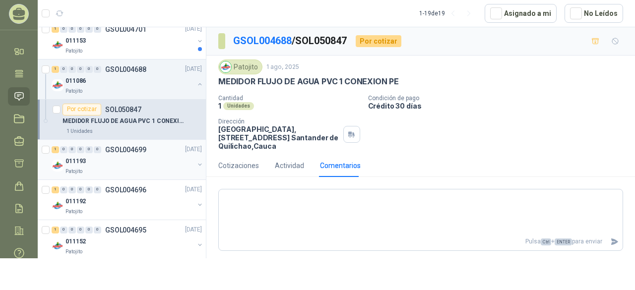
click at [103, 149] on div "1 0 0 0 0 0 GSOL004699" at bounding box center [99, 149] width 95 height 7
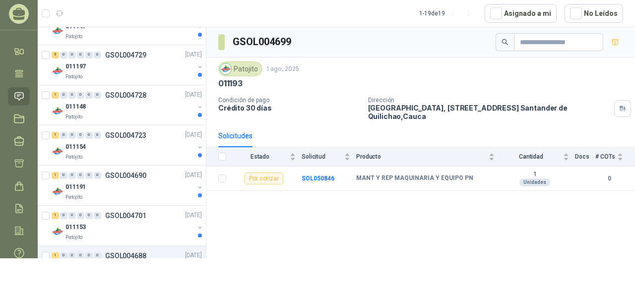
scroll to position [554, 0]
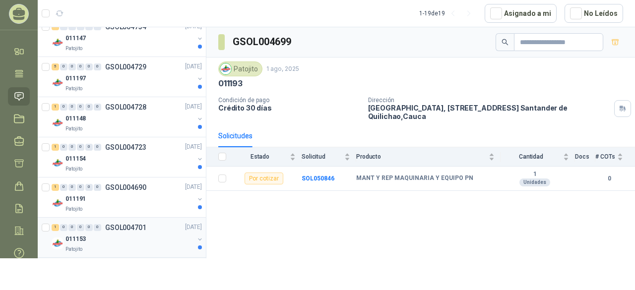
click at [135, 227] on p "GSOL004701" at bounding box center [125, 227] width 41 height 7
click at [142, 200] on div "011191" at bounding box center [130, 200] width 129 height 12
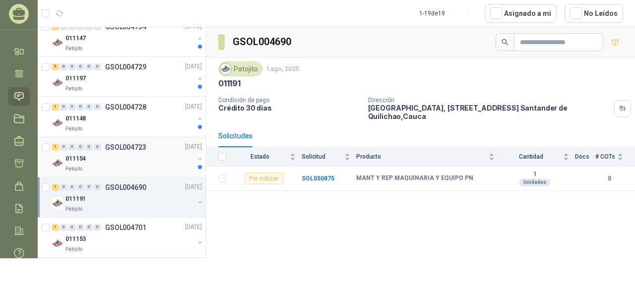
click at [136, 150] on div "1 0 0 0 0 0 GSOL004723 04/08/25" at bounding box center [128, 147] width 152 height 12
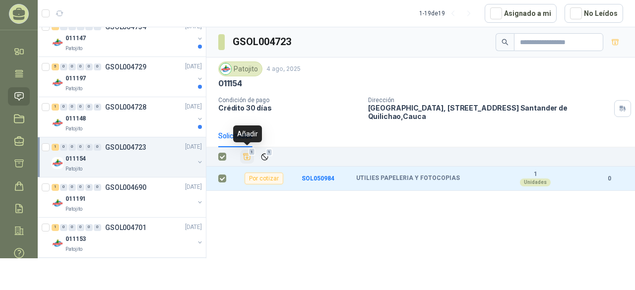
click at [248, 157] on icon "Añadir" at bounding box center [247, 157] width 7 height 6
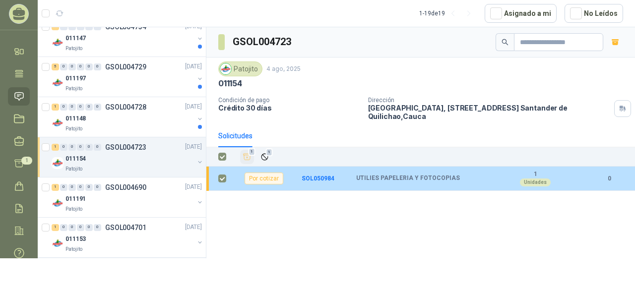
click at [404, 180] on b "UTILIES PAPELERIA Y FOTOCOPIAS" at bounding box center [408, 179] width 104 height 8
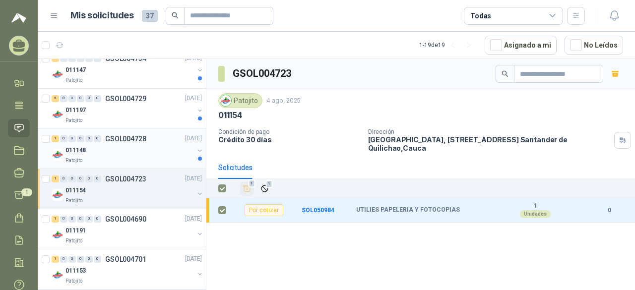
click at [127, 138] on p "GSOL004728" at bounding box center [125, 138] width 41 height 7
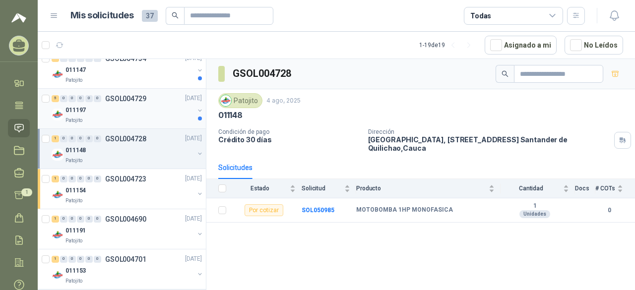
click at [114, 109] on div "011197" at bounding box center [130, 111] width 129 height 12
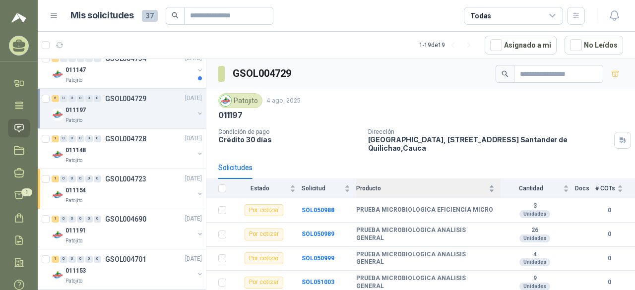
scroll to position [24, 0]
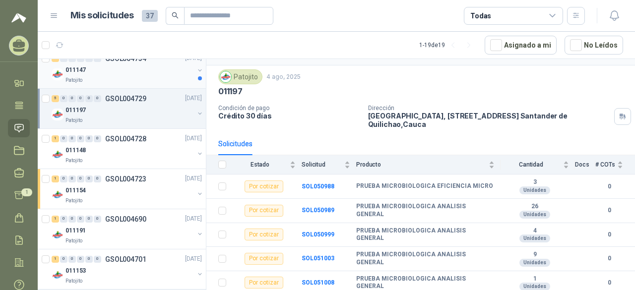
click at [127, 79] on div "Patojito" at bounding box center [130, 80] width 129 height 8
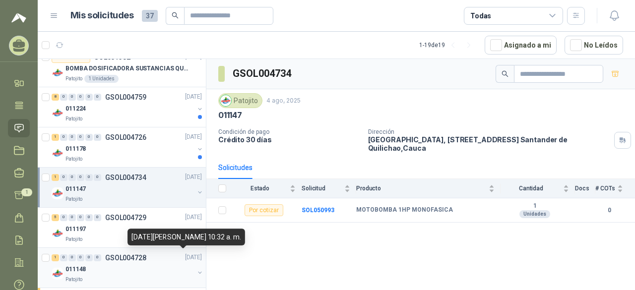
scroll to position [405, 0]
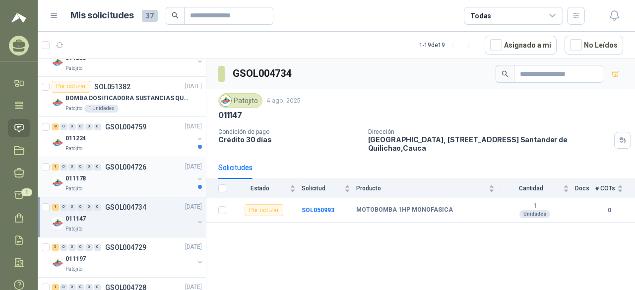
click at [151, 185] on div "Patojito" at bounding box center [130, 189] width 129 height 8
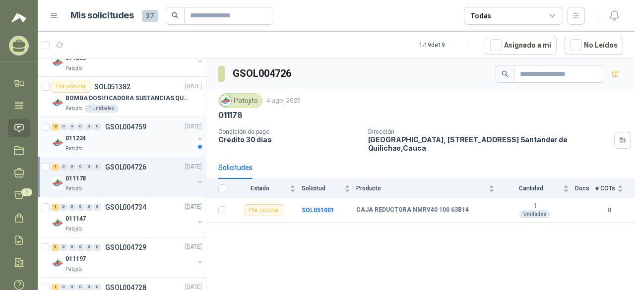
click at [143, 135] on div "011224" at bounding box center [130, 139] width 129 height 12
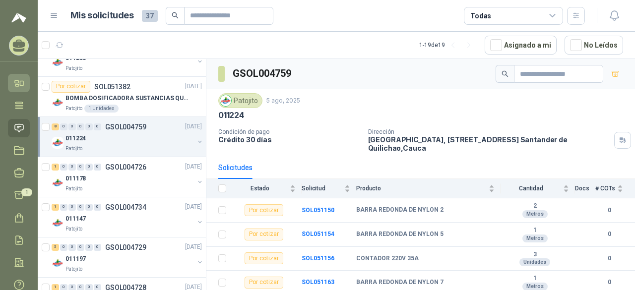
click at [20, 83] on icon at bounding box center [21, 83] width 3 height 4
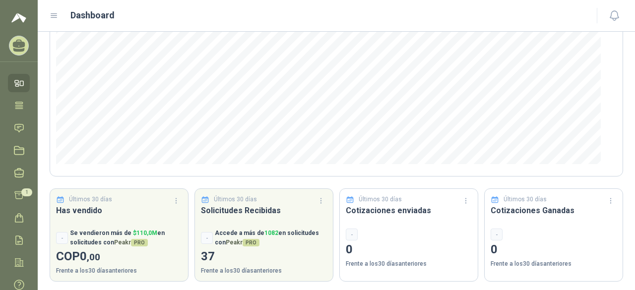
scroll to position [156, 0]
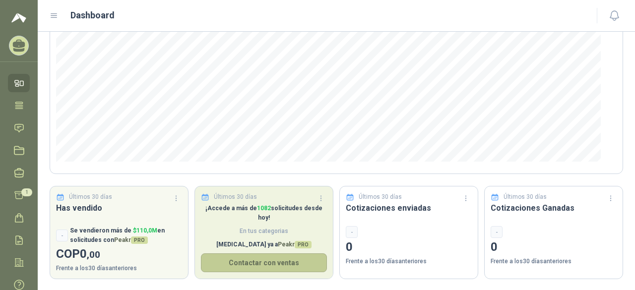
click at [294, 260] on button "Contactar con ventas" at bounding box center [264, 263] width 126 height 19
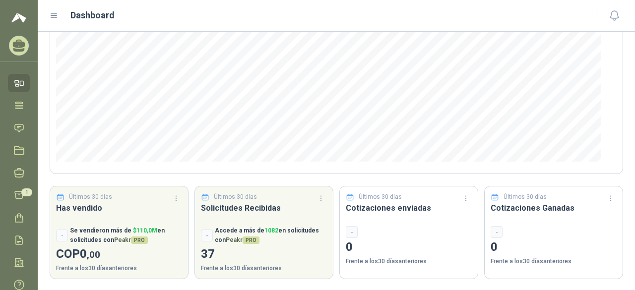
scroll to position [32, 0]
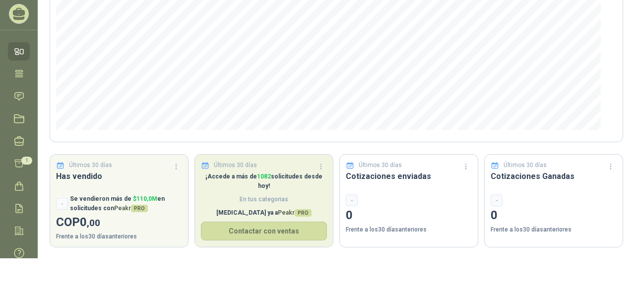
click at [287, 181] on p "¡Accede a más de 1082 solicitudes desde hoy!" at bounding box center [264, 181] width 126 height 19
click at [324, 223] on button "Contactar con ventas" at bounding box center [264, 231] width 126 height 19
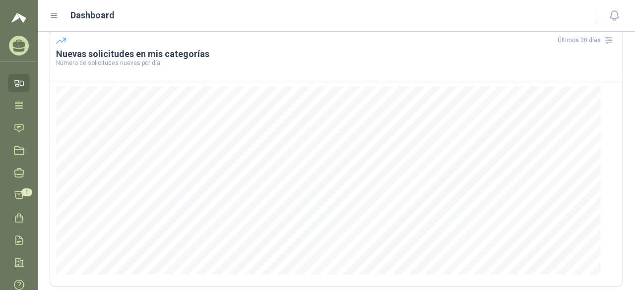
scroll to position [0, 0]
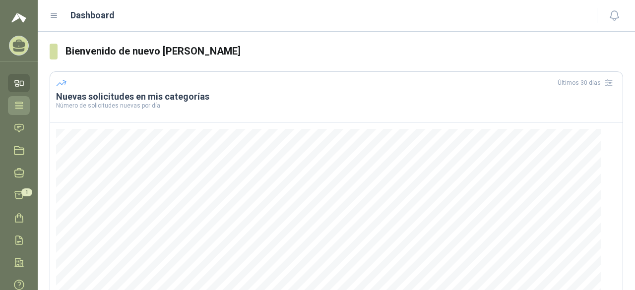
click at [22, 106] on icon at bounding box center [18, 105] width 7 height 6
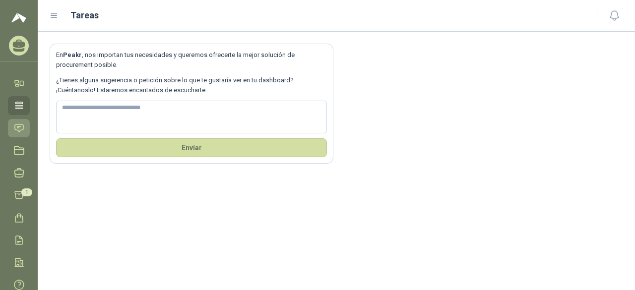
click at [15, 127] on icon at bounding box center [19, 128] width 8 height 8
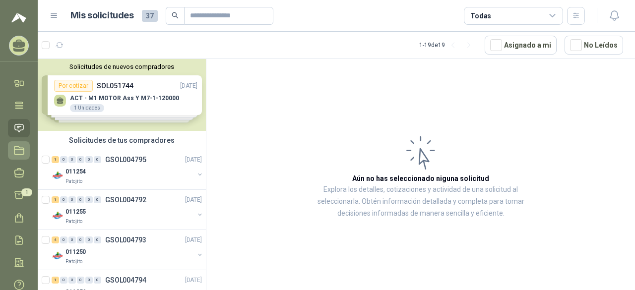
click at [20, 144] on link "Licitaciones" at bounding box center [19, 150] width 22 height 18
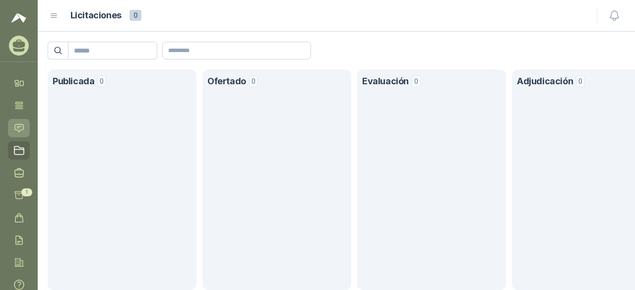
click at [20, 125] on icon at bounding box center [19, 128] width 10 height 10
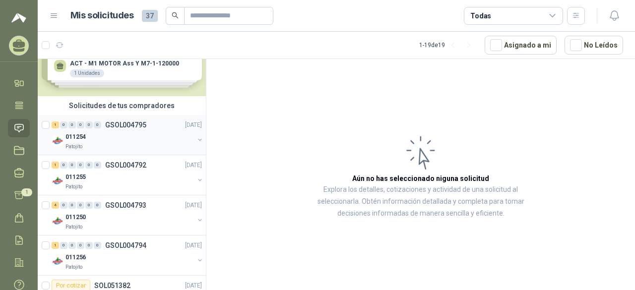
scroll to position [50, 0]
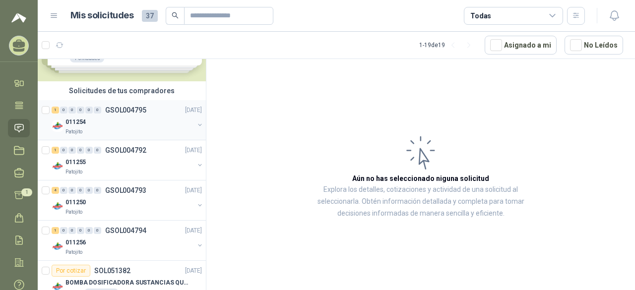
click at [121, 122] on div "011254" at bounding box center [130, 122] width 129 height 12
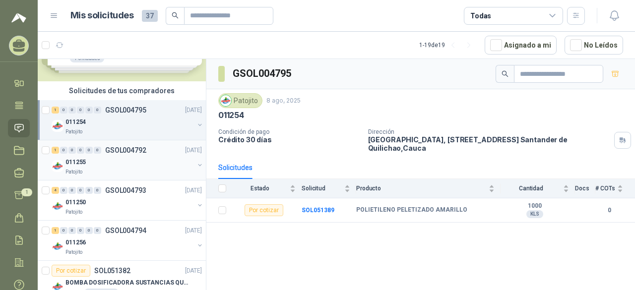
click at [106, 156] on div "011255" at bounding box center [130, 162] width 129 height 12
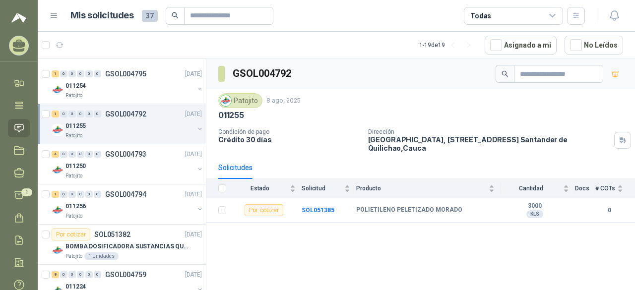
scroll to position [99, 0]
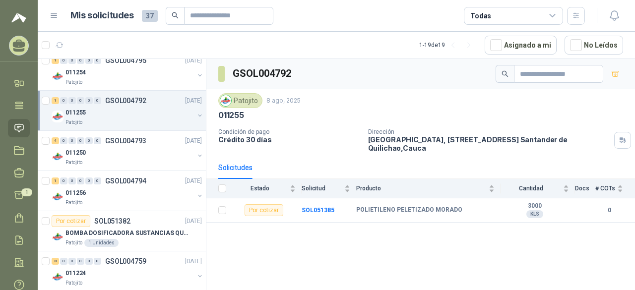
click at [106, 156] on div "011250" at bounding box center [130, 153] width 129 height 12
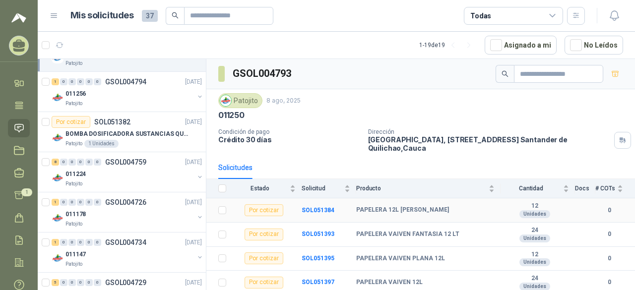
click at [279, 213] on div "Por cotizar" at bounding box center [264, 210] width 39 height 12
click at [263, 208] on div "Por cotizar" at bounding box center [264, 210] width 39 height 12
click at [318, 207] on b "SOL051384" at bounding box center [318, 210] width 33 height 7
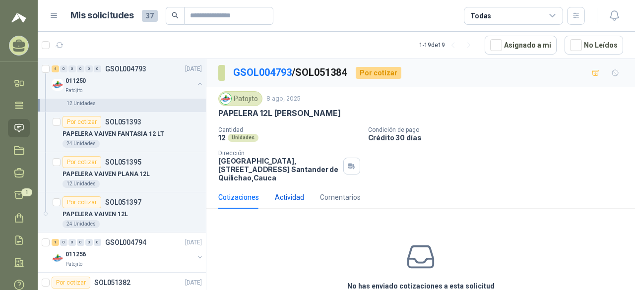
click at [298, 199] on div "Actividad" at bounding box center [289, 197] width 29 height 11
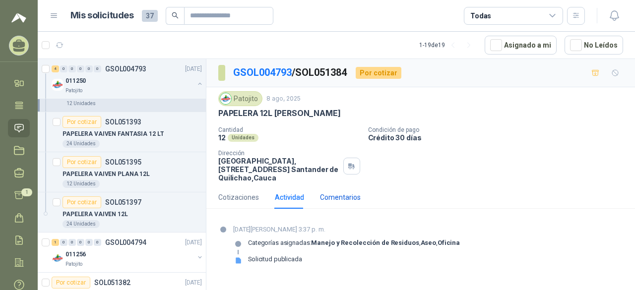
click at [343, 194] on div "Comentarios" at bounding box center [340, 197] width 41 height 11
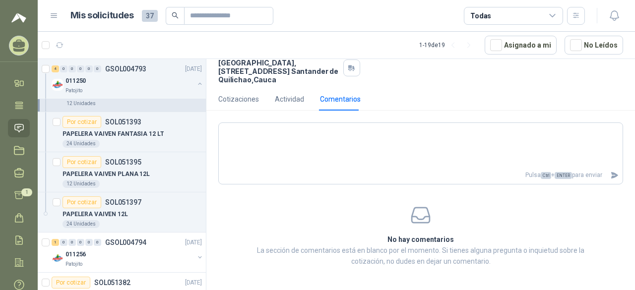
scroll to position [32, 0]
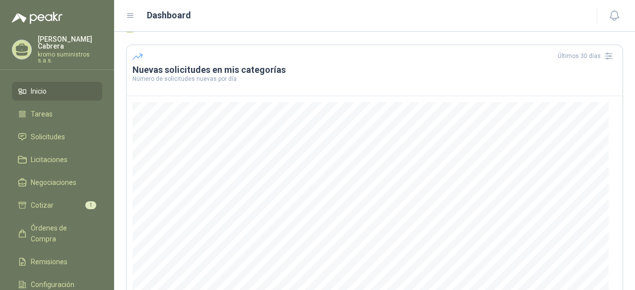
scroll to position [50, 0]
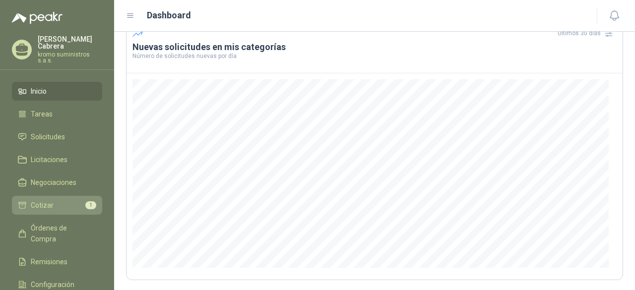
click at [58, 200] on li "Cotizar 1" at bounding box center [57, 205] width 78 height 11
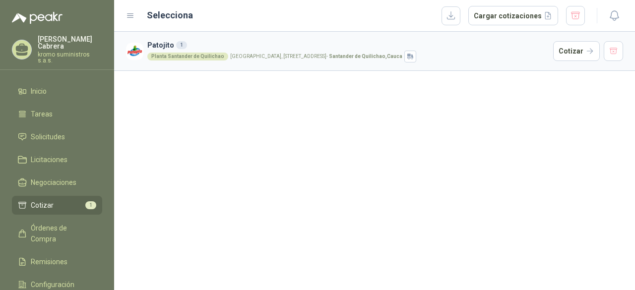
click at [173, 44] on h3 "Patojito 1" at bounding box center [348, 45] width 402 height 11
drag, startPoint x: 180, startPoint y: 58, endPoint x: 204, endPoint y: 54, distance: 25.1
click at [192, 55] on div "Planta Santander de Quilichao" at bounding box center [187, 57] width 81 height 8
drag, startPoint x: 301, startPoint y: 53, endPoint x: 398, endPoint y: 53, distance: 97.3
click at [309, 54] on p "Parque Industrial el Paraiso, [STREET_ADDRESS]" at bounding box center [316, 56] width 172 height 5
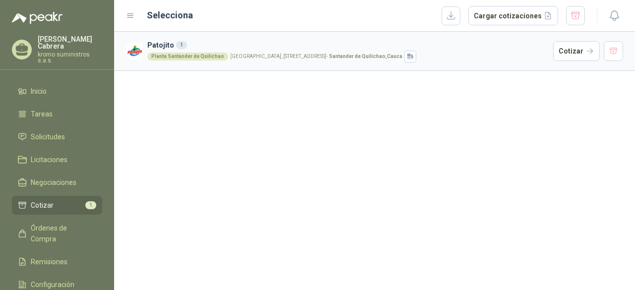
click at [403, 54] on strong "Santander de Quilichao , Cauca" at bounding box center [365, 56] width 73 height 5
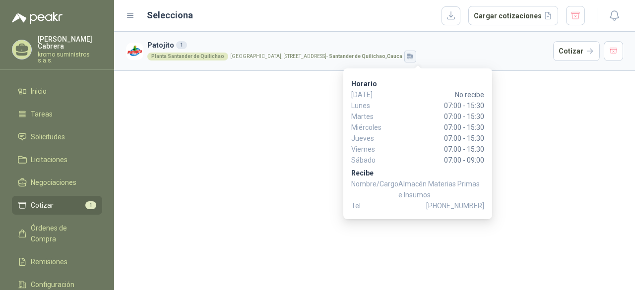
click at [415, 59] on icon "button" at bounding box center [410, 57] width 8 height 8
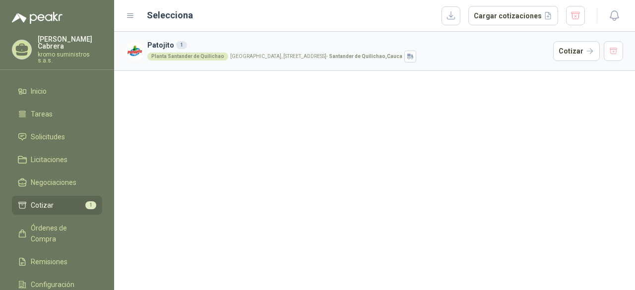
click at [514, 52] on div "Planta [GEOGRAPHIC_DATA], [STREET_ADDRESS]" at bounding box center [348, 57] width 402 height 12
click at [579, 50] on button "Cotizar" at bounding box center [576, 51] width 47 height 20
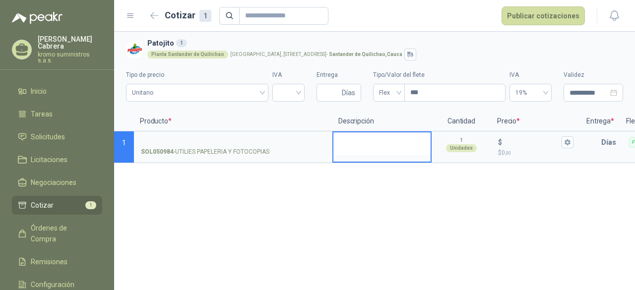
click at [362, 149] on textarea at bounding box center [382, 144] width 97 height 23
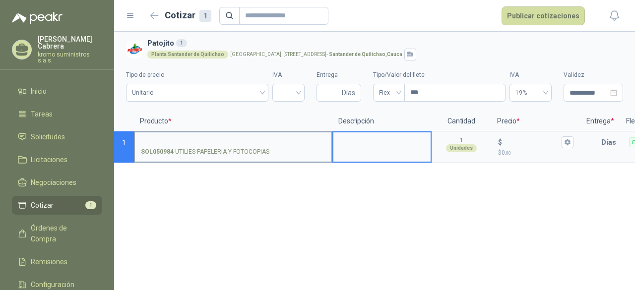
click at [182, 160] on label "SOL050984 - UTILIES PAPELERIA Y FOTOCOPIAS" at bounding box center [233, 147] width 197 height 28
click at [182, 146] on input "SOL050984 - UTILIES PAPELERIA Y FOTOCOPIAS" at bounding box center [233, 142] width 185 height 7
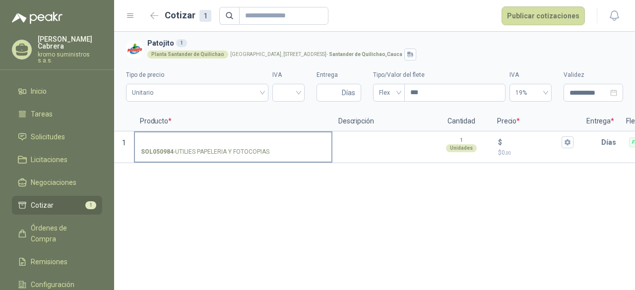
click at [186, 154] on p "SOL050984 - UTILIES PAPELERIA Y FOTOCOPIAS" at bounding box center [205, 151] width 129 height 9
click at [186, 146] on input "SOL050984 - UTILIES PAPELERIA Y FOTOCOPIAS" at bounding box center [233, 142] width 185 height 7
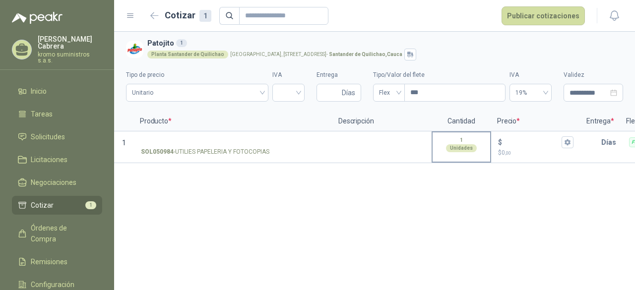
click at [436, 138] on div "1 Unidades" at bounding box center [462, 145] width 58 height 24
click at [367, 147] on textarea at bounding box center [382, 144] width 97 height 23
click at [559, 14] on button "Publicar cotizaciones" at bounding box center [543, 15] width 83 height 19
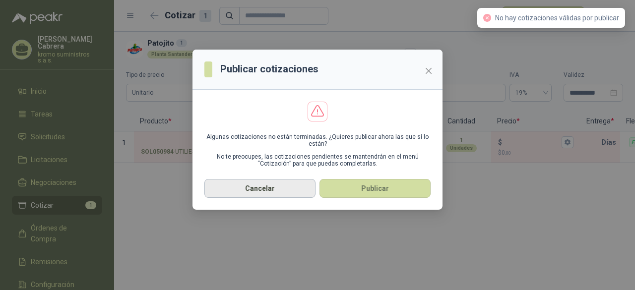
click at [260, 186] on button "Cancelar" at bounding box center [259, 188] width 111 height 19
